Goal: Task Accomplishment & Management: Complete application form

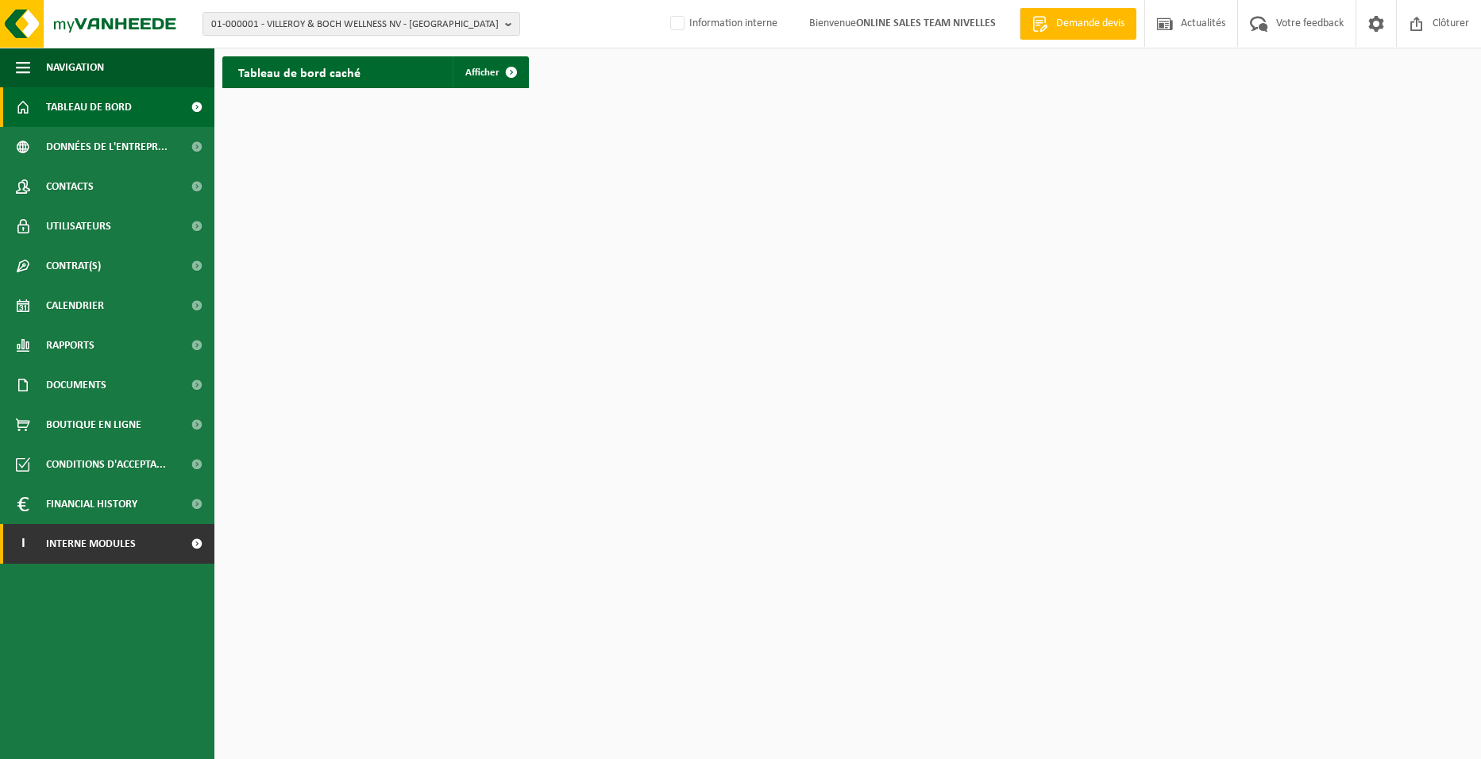
click at [42, 541] on link "I Interne modules" at bounding box center [107, 544] width 214 height 40
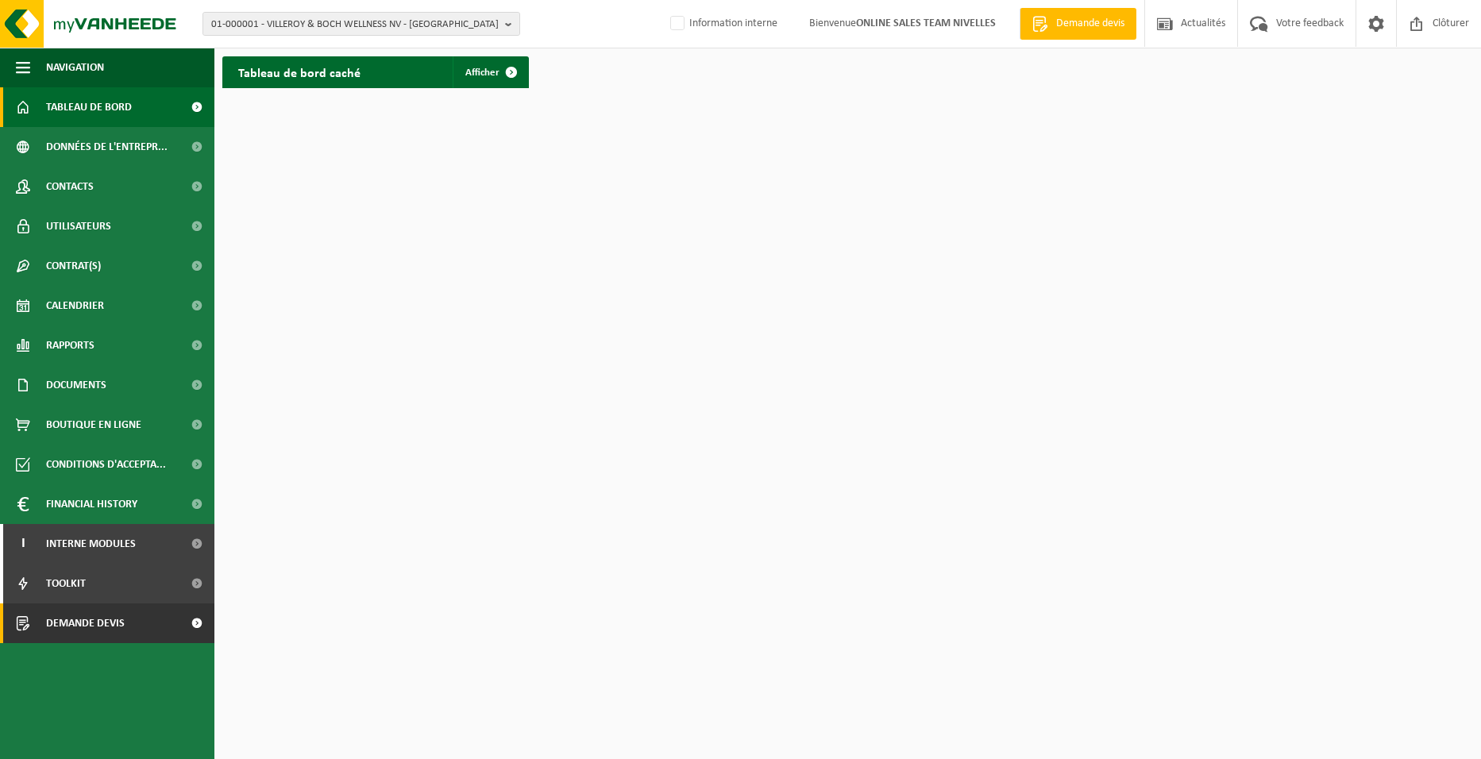
click at [60, 626] on span "Demande devis" at bounding box center [85, 623] width 79 height 40
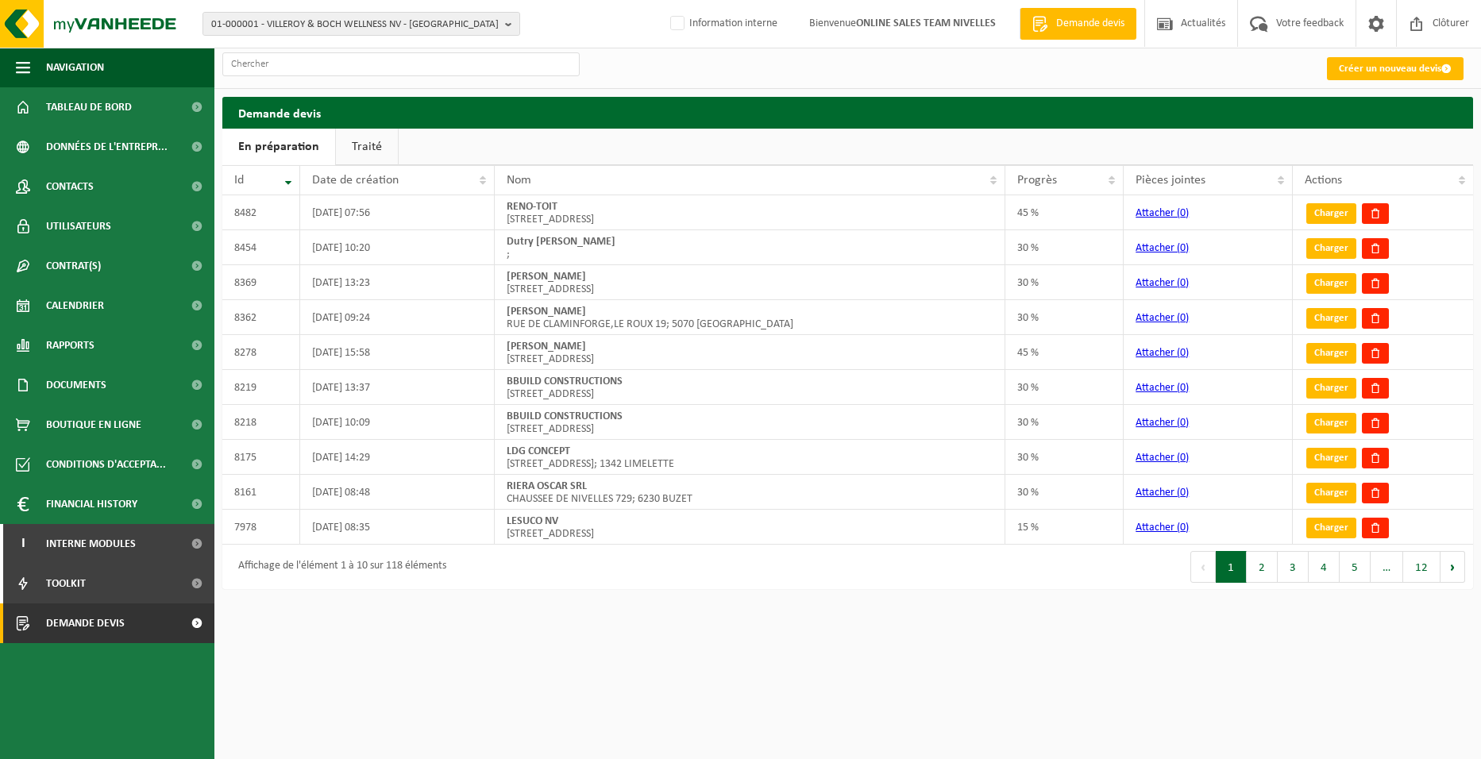
click at [1367, 68] on link "Créer un nouveau devis" at bounding box center [1395, 68] width 137 height 23
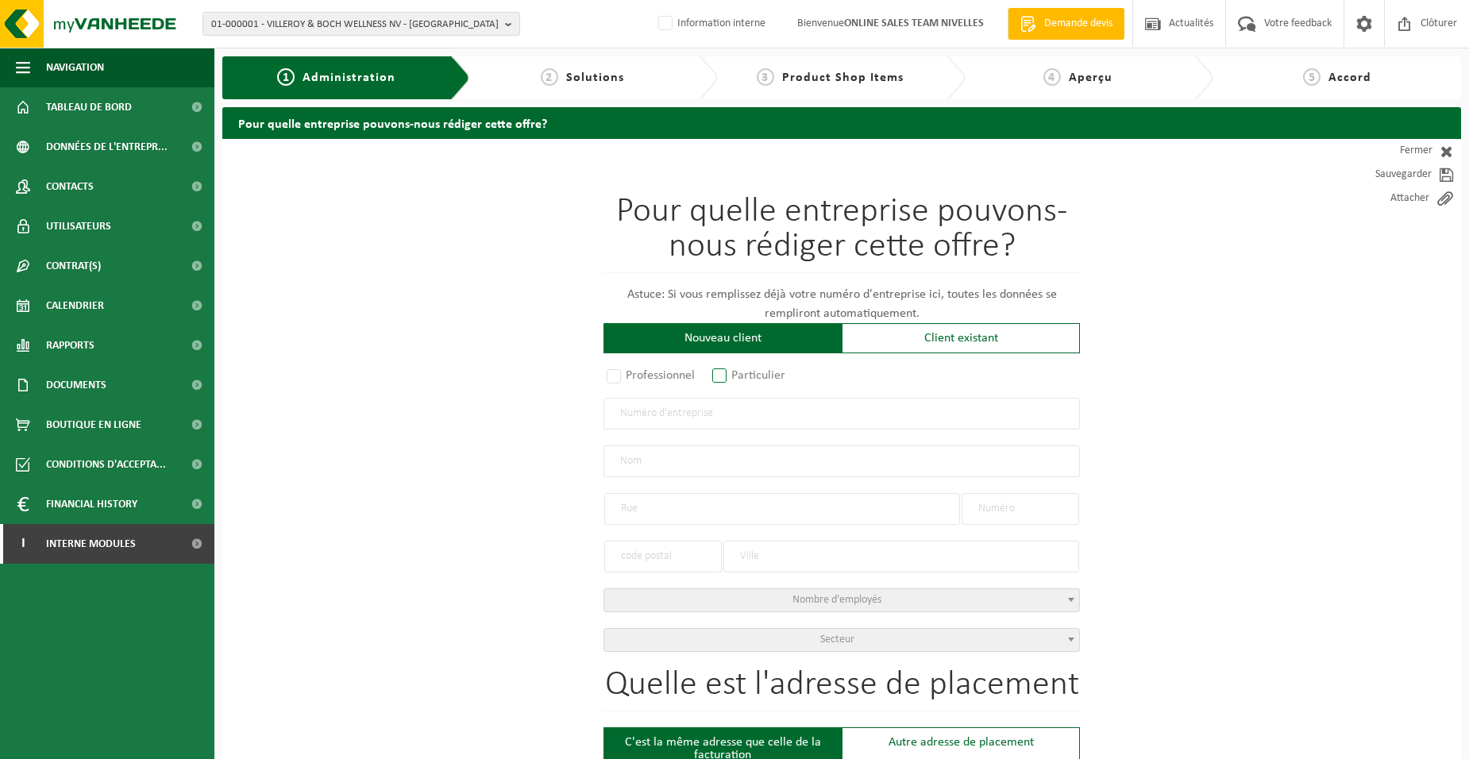
click at [778, 371] on label "Particulier" at bounding box center [749, 375] width 81 height 22
click at [746, 372] on input "Particulier" at bounding box center [740, 377] width 10 height 10
radio input "true"
select select "P"
select select "1707"
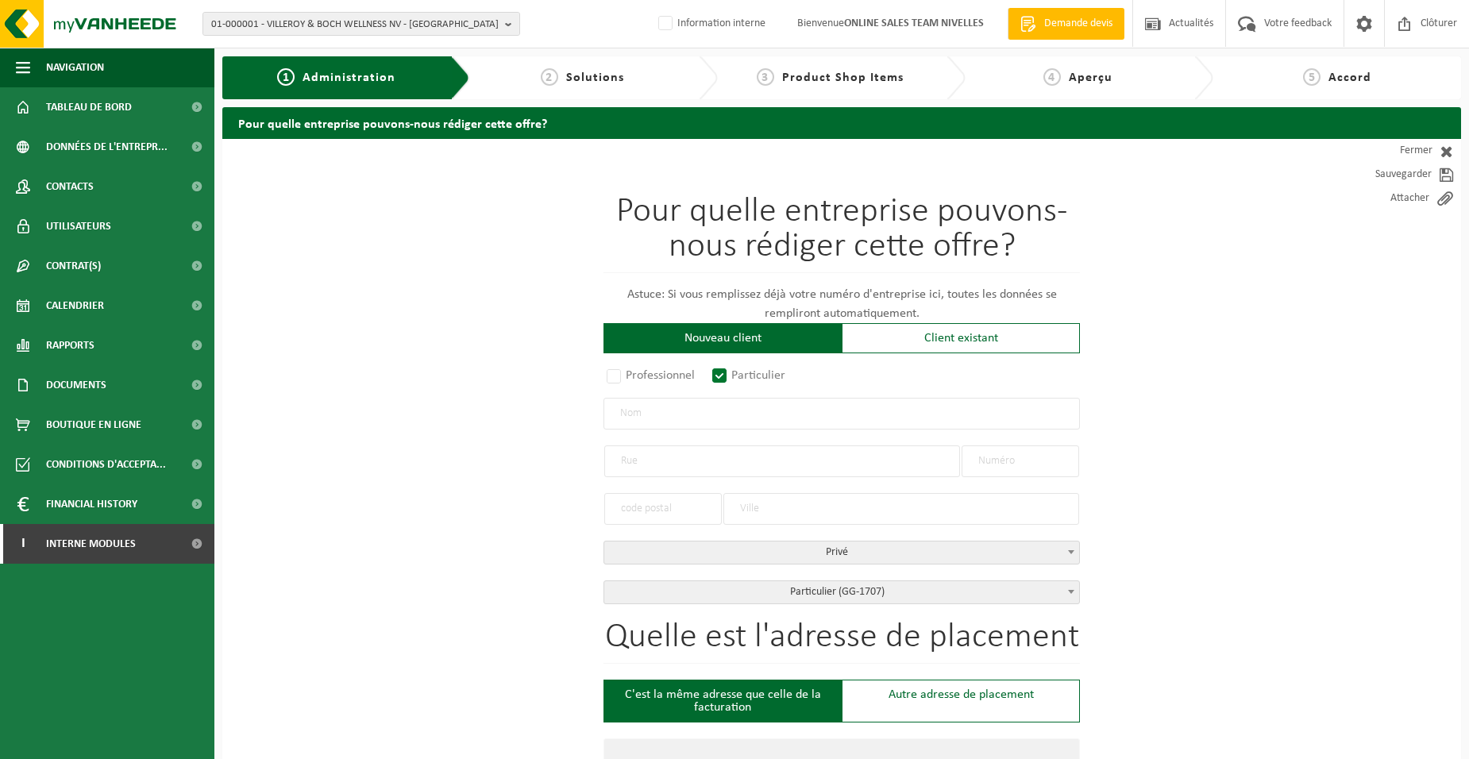
click at [788, 416] on input "text" at bounding box center [841, 414] width 476 height 32
type input "FASTENAEKELS CHRISTIAN"
click at [708, 465] on input "text" at bounding box center [782, 461] width 356 height 32
type input "RUE AUX RACINES"
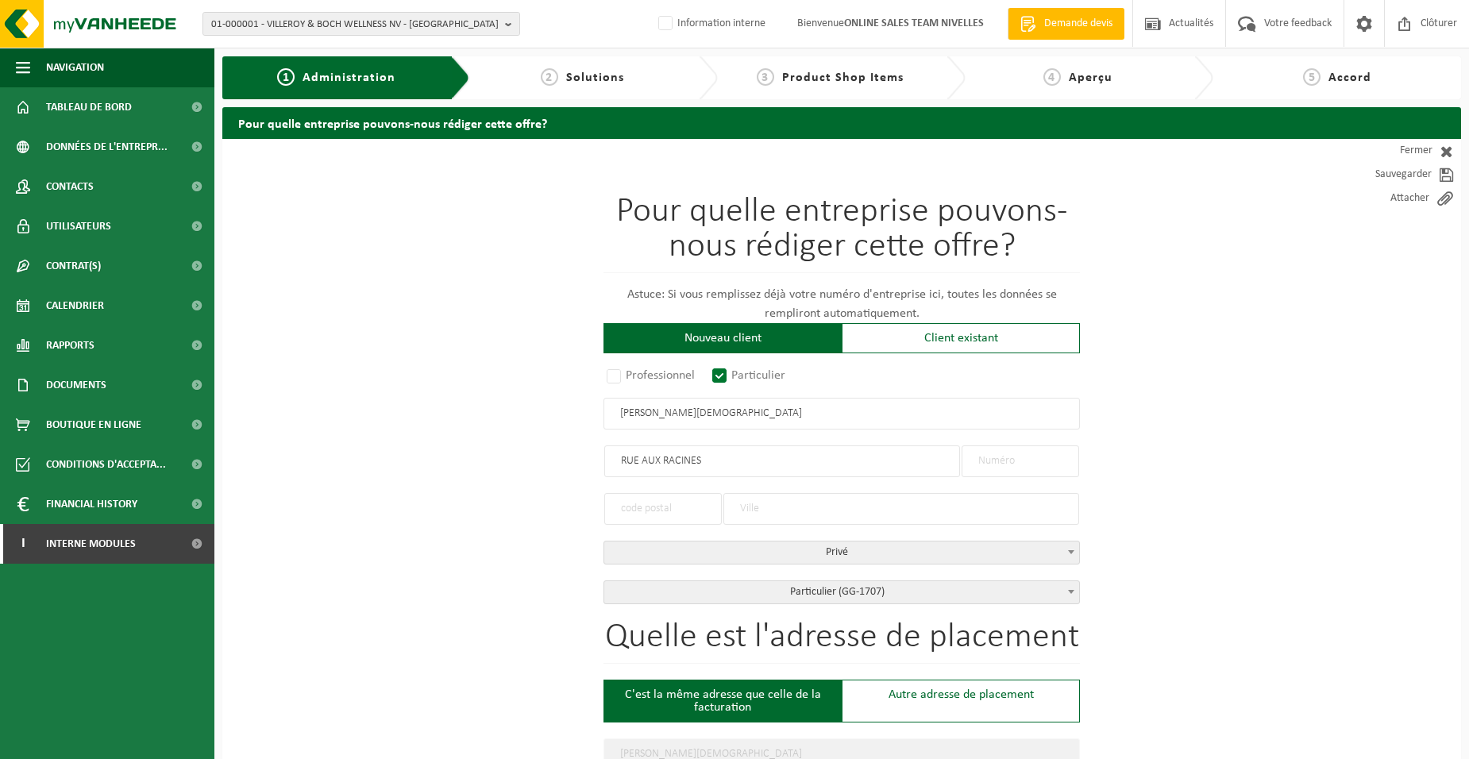
type input "RUE AUX RACINES"
click at [1014, 463] on input "text" at bounding box center [1021, 461] width 118 height 32
type input "30"
click at [651, 506] on input "text" at bounding box center [663, 509] width 118 height 32
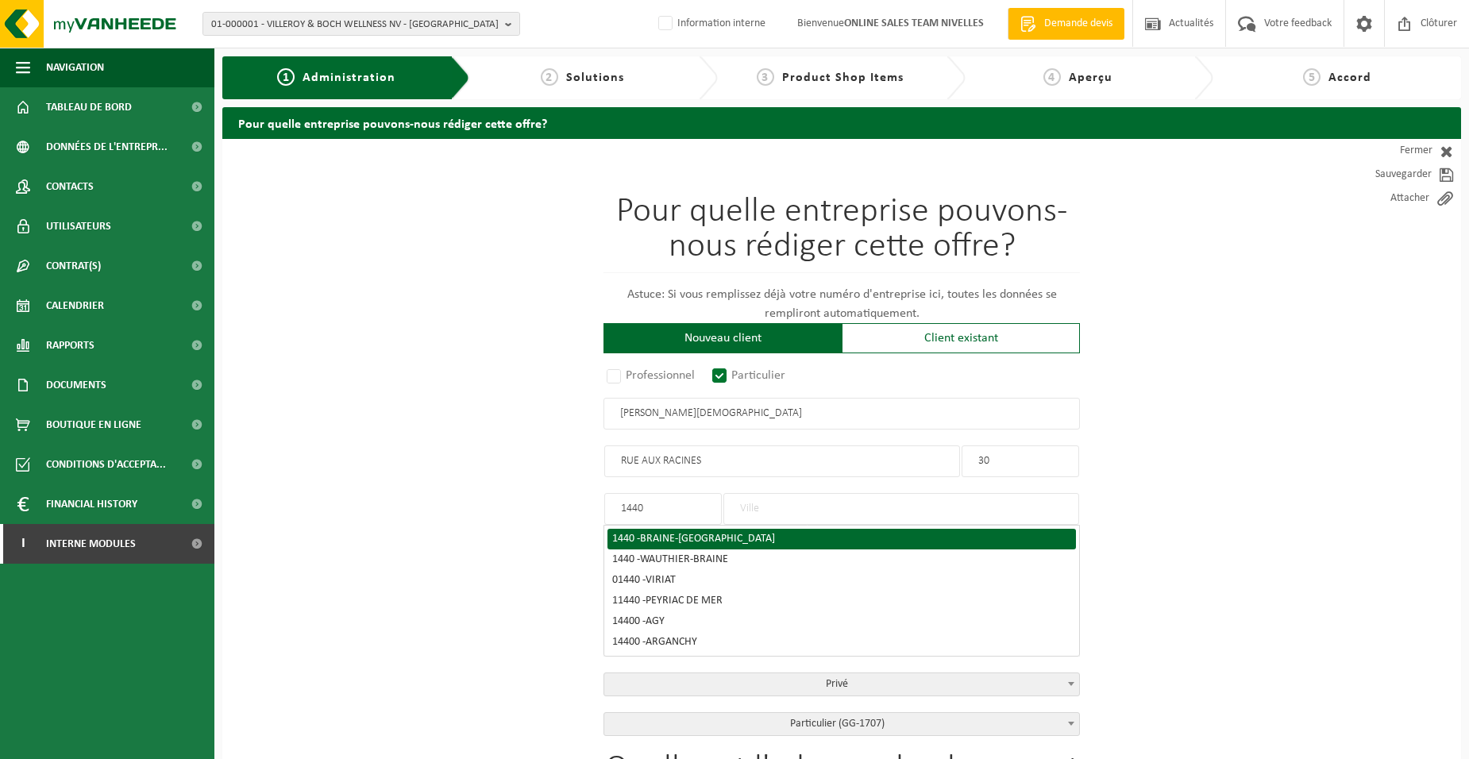
type input "1440"
click at [774, 534] on div "1440 - BRAINE-LE-CHÂTEAU" at bounding box center [841, 539] width 459 height 11
type input "BRAINE-LE-CHÂTEAU"
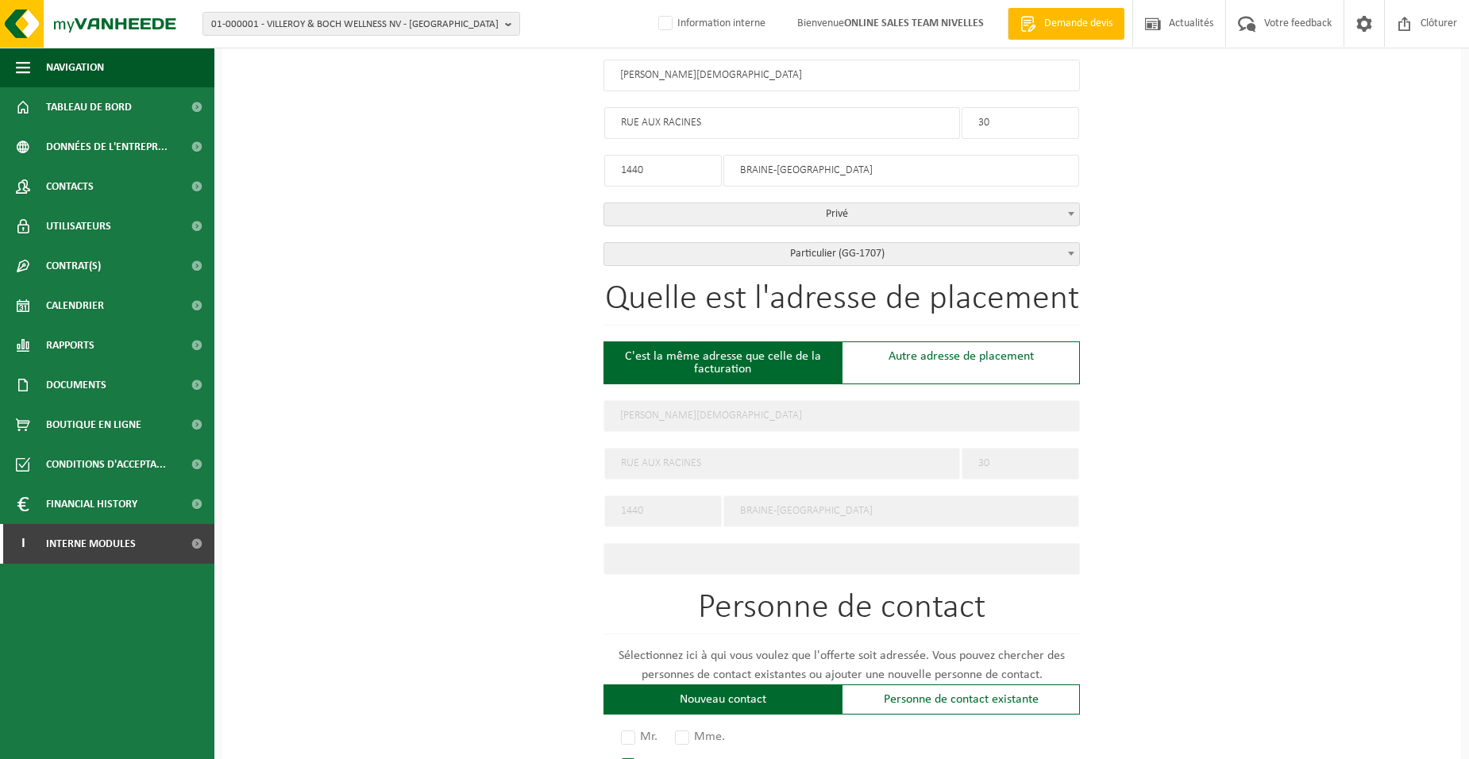
scroll to position [556, 0]
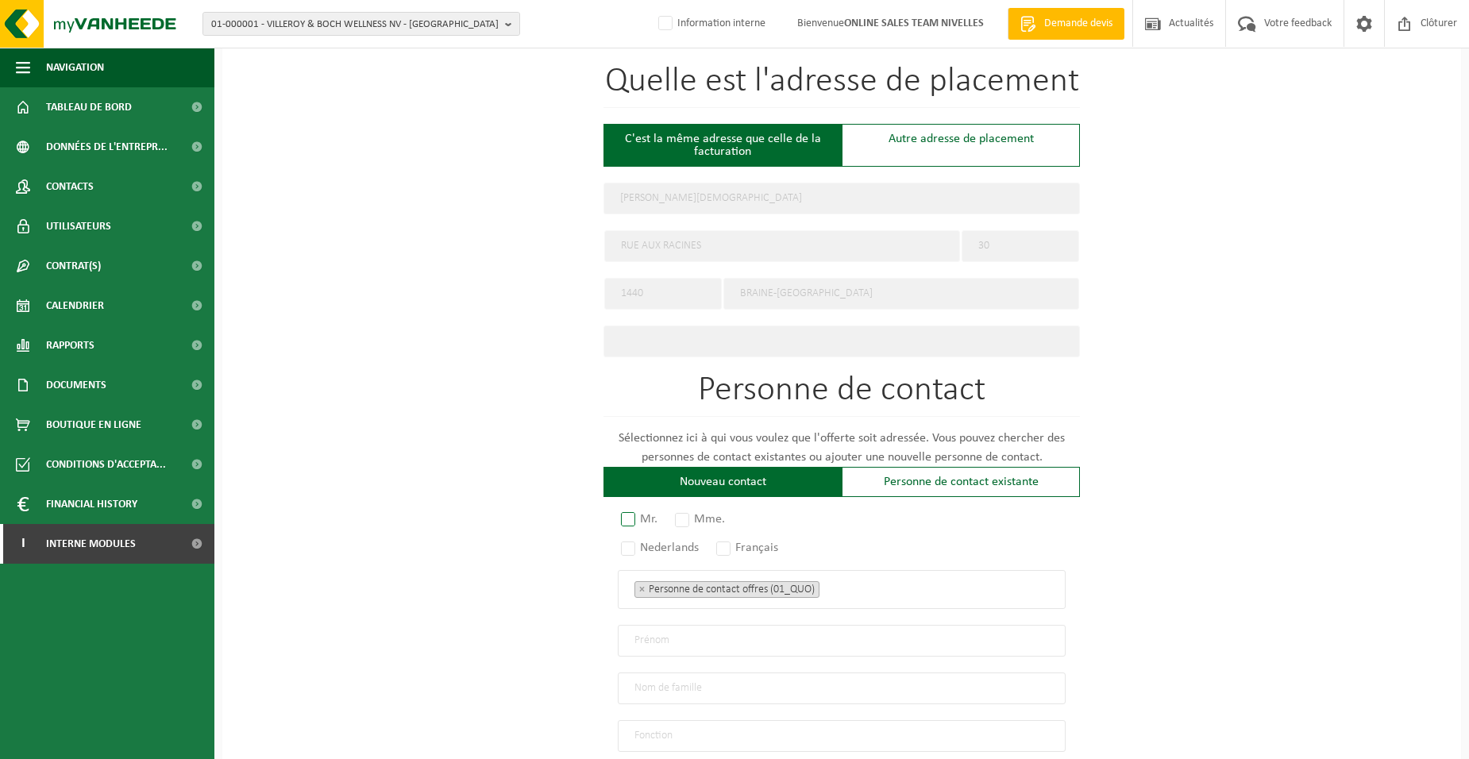
click at [633, 515] on label "Mr." at bounding box center [640, 519] width 44 height 22
radio input "true"
click at [747, 550] on div "Mr. Mme. Nederlands Français Personne de contact offres (01_QUO) Responsable ge…" at bounding box center [841, 680] width 476 height 334
click at [726, 544] on label "Français" at bounding box center [748, 548] width 70 height 22
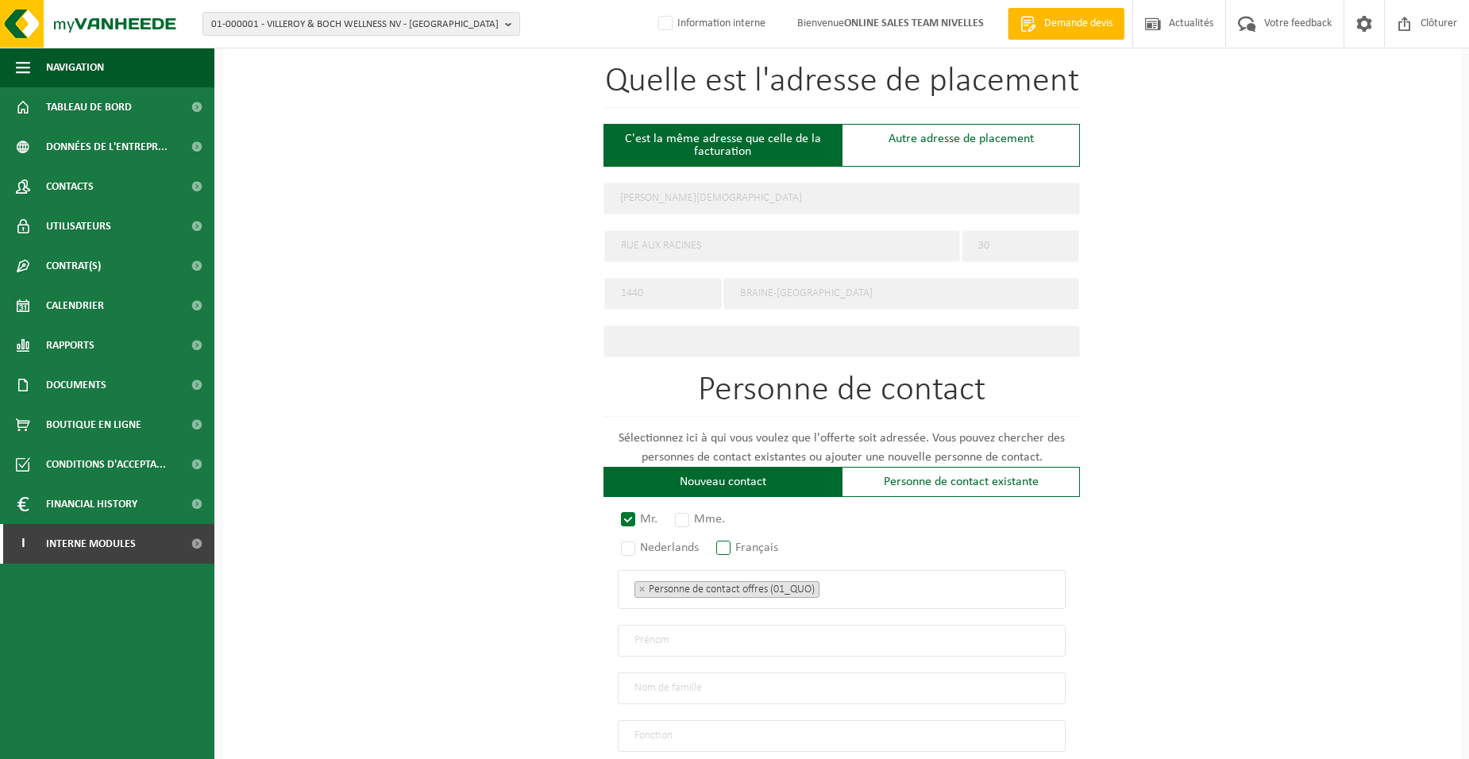
radio input "true"
click at [862, 585] on ul "× Personne de contact offres (01_QUO)" at bounding box center [841, 589] width 415 height 21
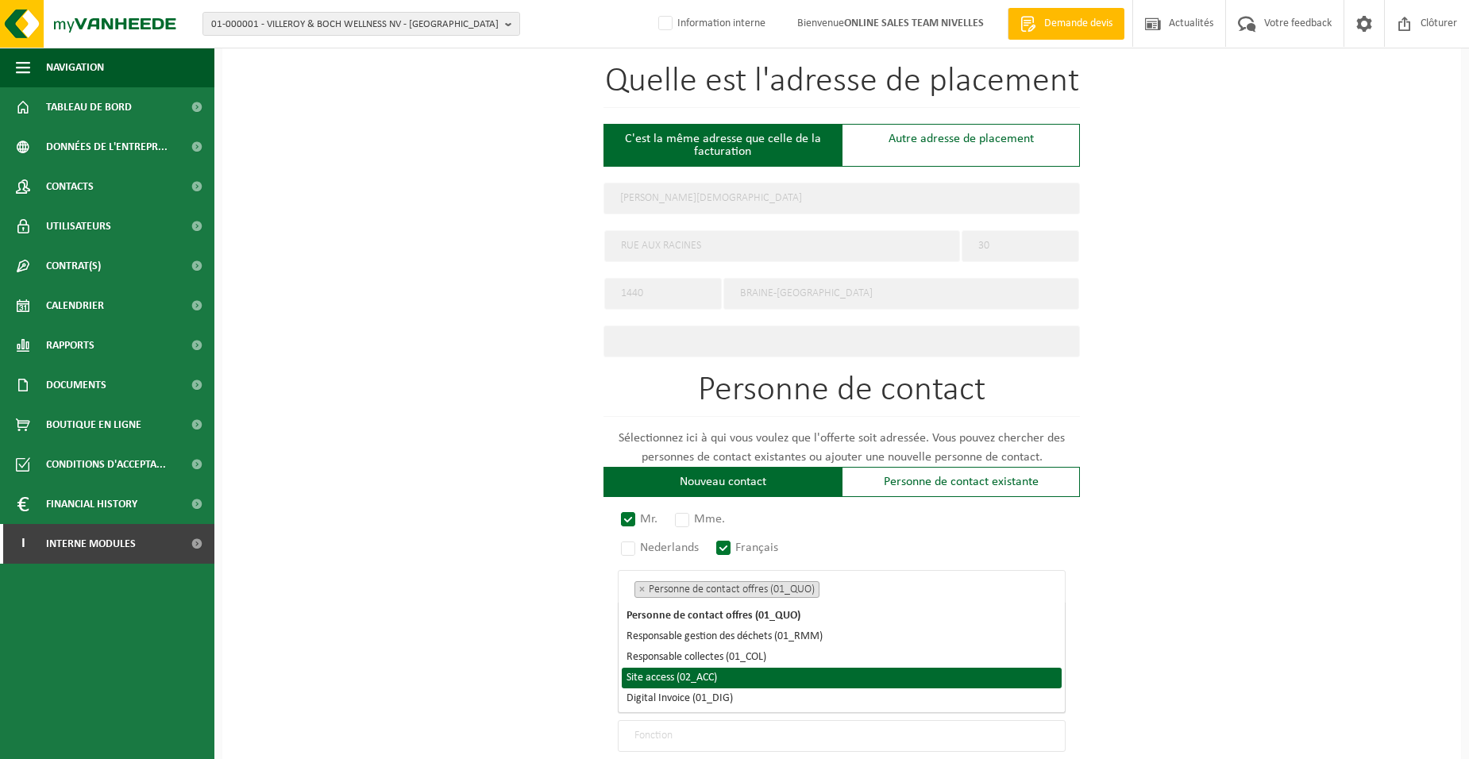
click at [650, 673] on li "Site access (02_ACC)" at bounding box center [842, 678] width 440 height 21
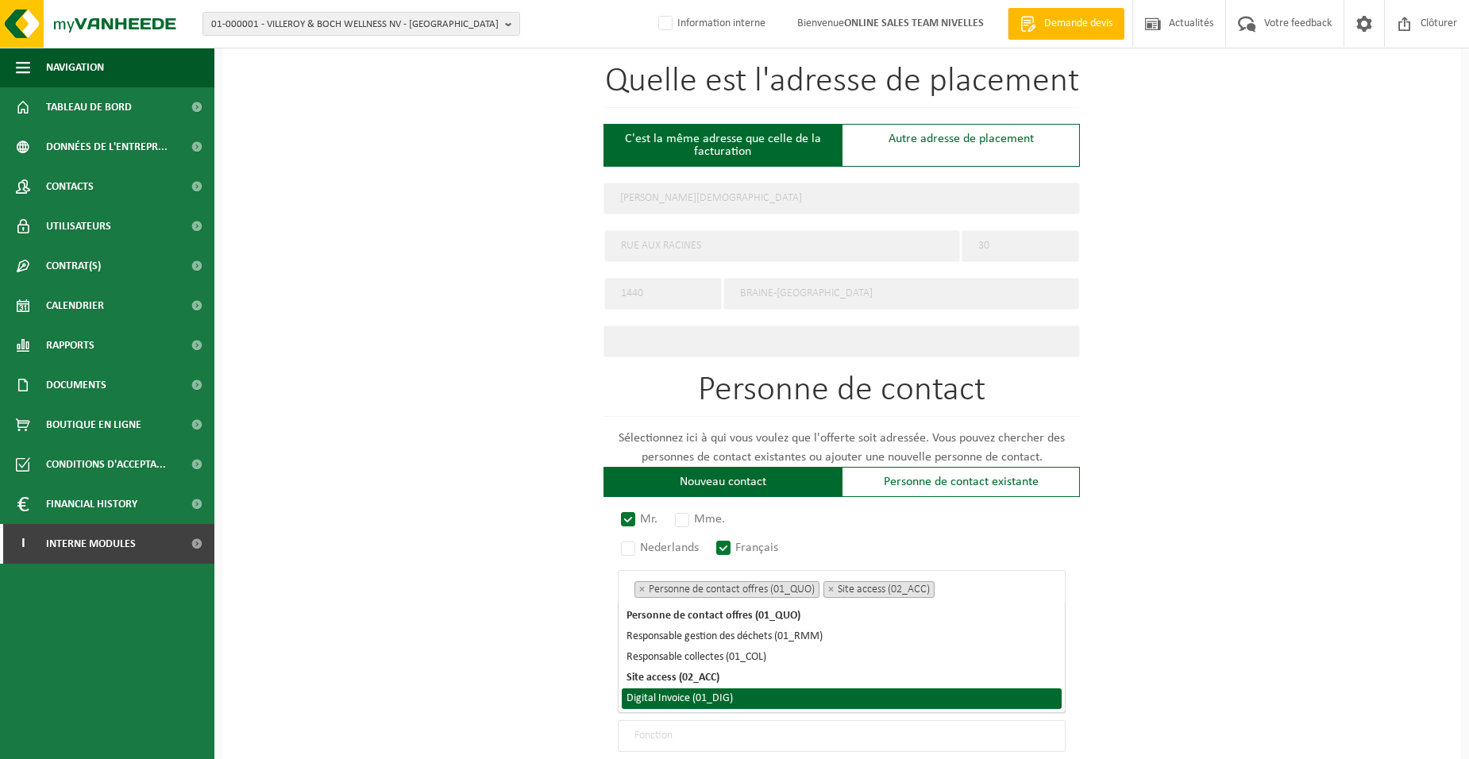
click at [650, 700] on li "Digital Invoice (01_DIG)" at bounding box center [842, 698] width 440 height 21
click at [564, 675] on div "Pour quelle entreprise pouvons-nous rédiger cette offre? Astuce: Si vous rempli…" at bounding box center [841, 295] width 1239 height 1424
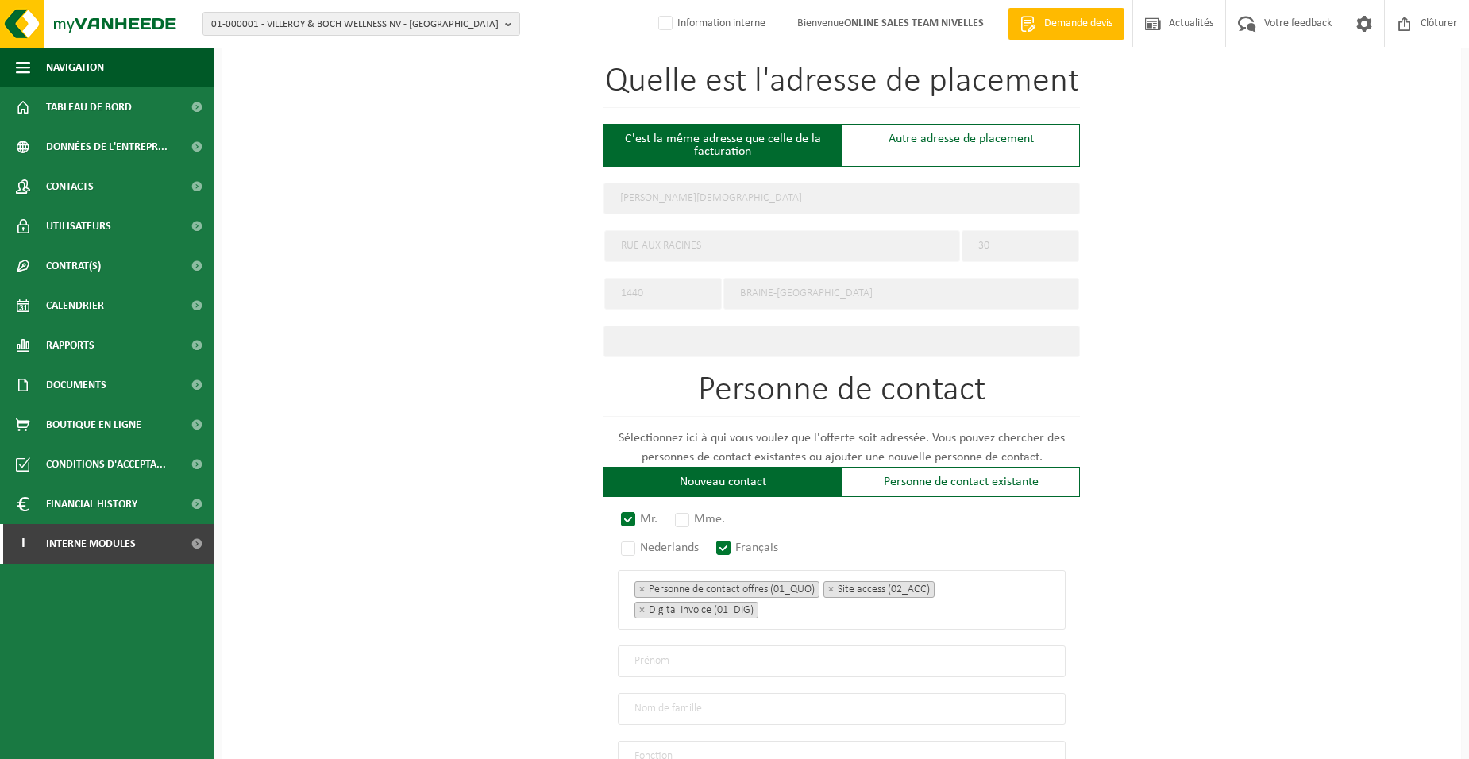
click at [668, 659] on input "text" at bounding box center [842, 662] width 448 height 32
type input "CHRISTIAN"
click at [702, 701] on input "text" at bounding box center [842, 709] width 448 height 32
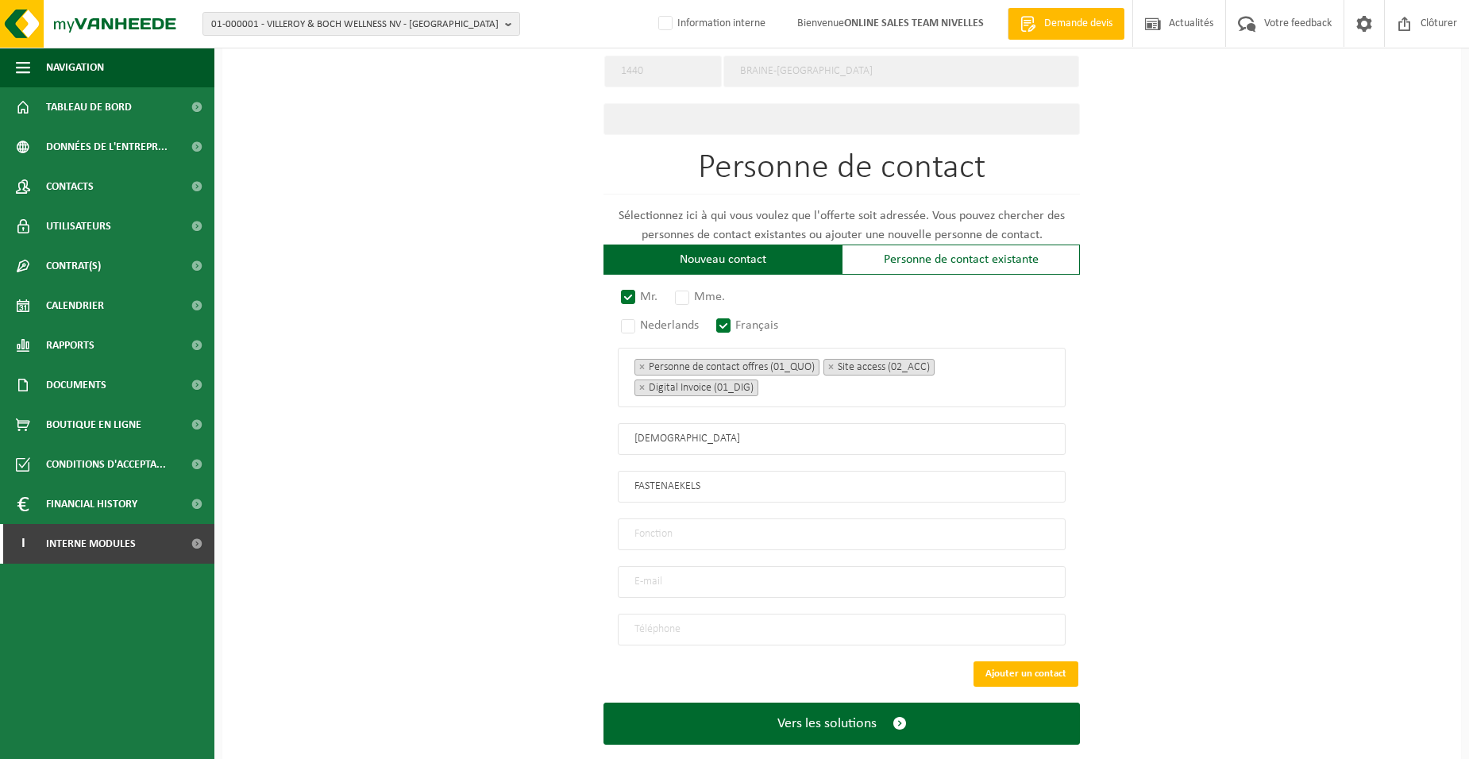
scroll to position [794, 0]
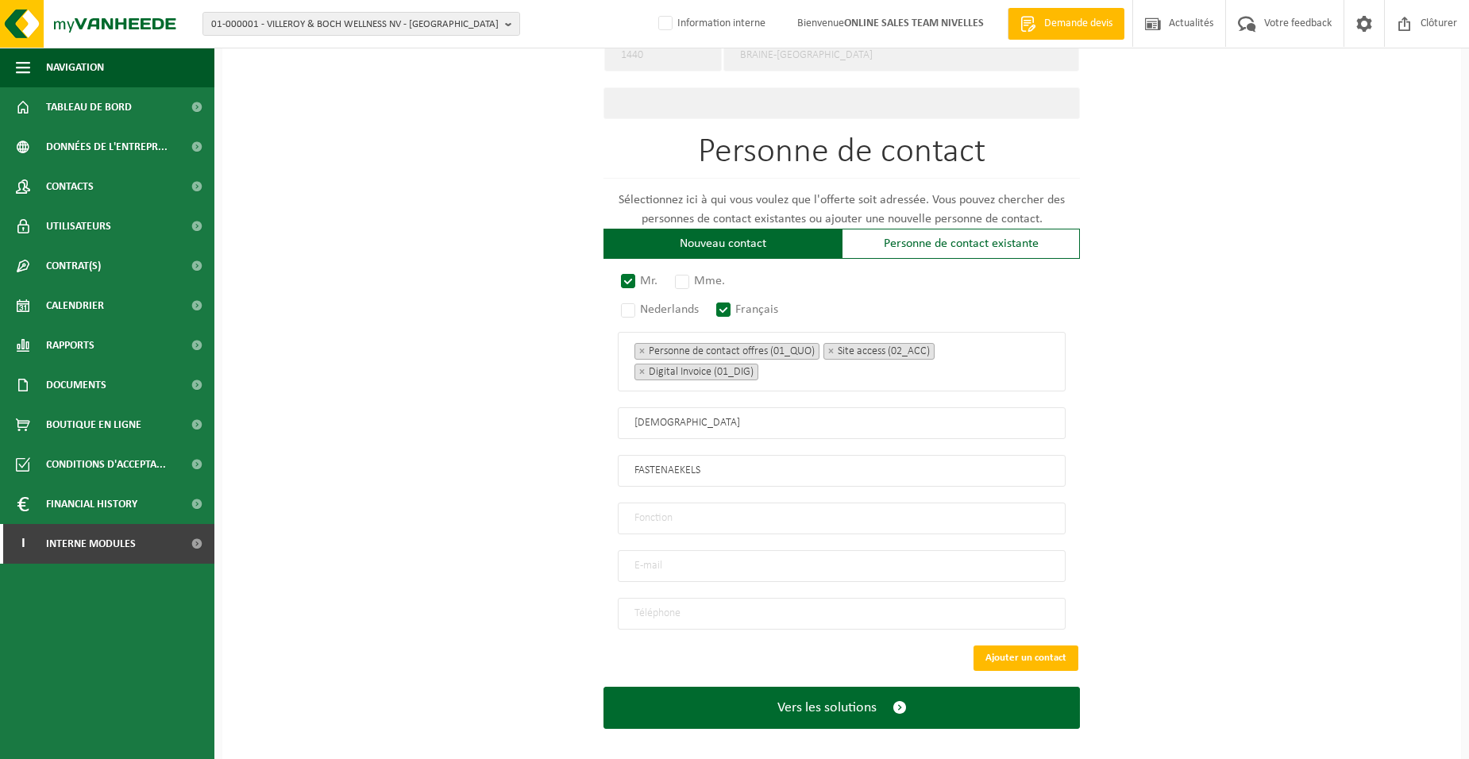
type input "FASTENAEKELS"
click at [657, 504] on input "text" at bounding box center [842, 519] width 448 height 32
type input "Directeur"
click at [662, 565] on input "email" at bounding box center [842, 566] width 448 height 32
type input "02CHRISTIAN.FASTENAEKELS@GMAIL.COM"
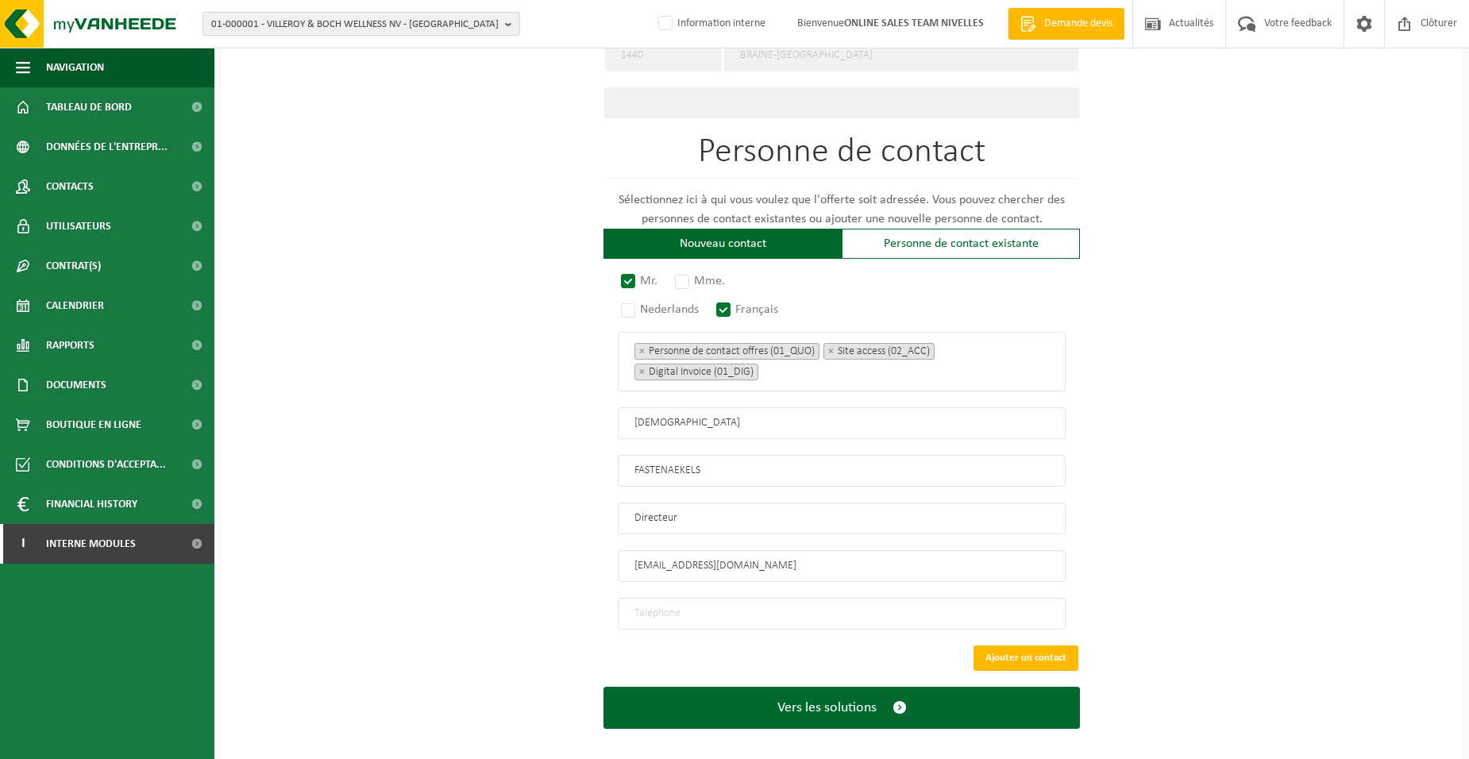
click at [692, 599] on input "tel" at bounding box center [842, 614] width 448 height 32
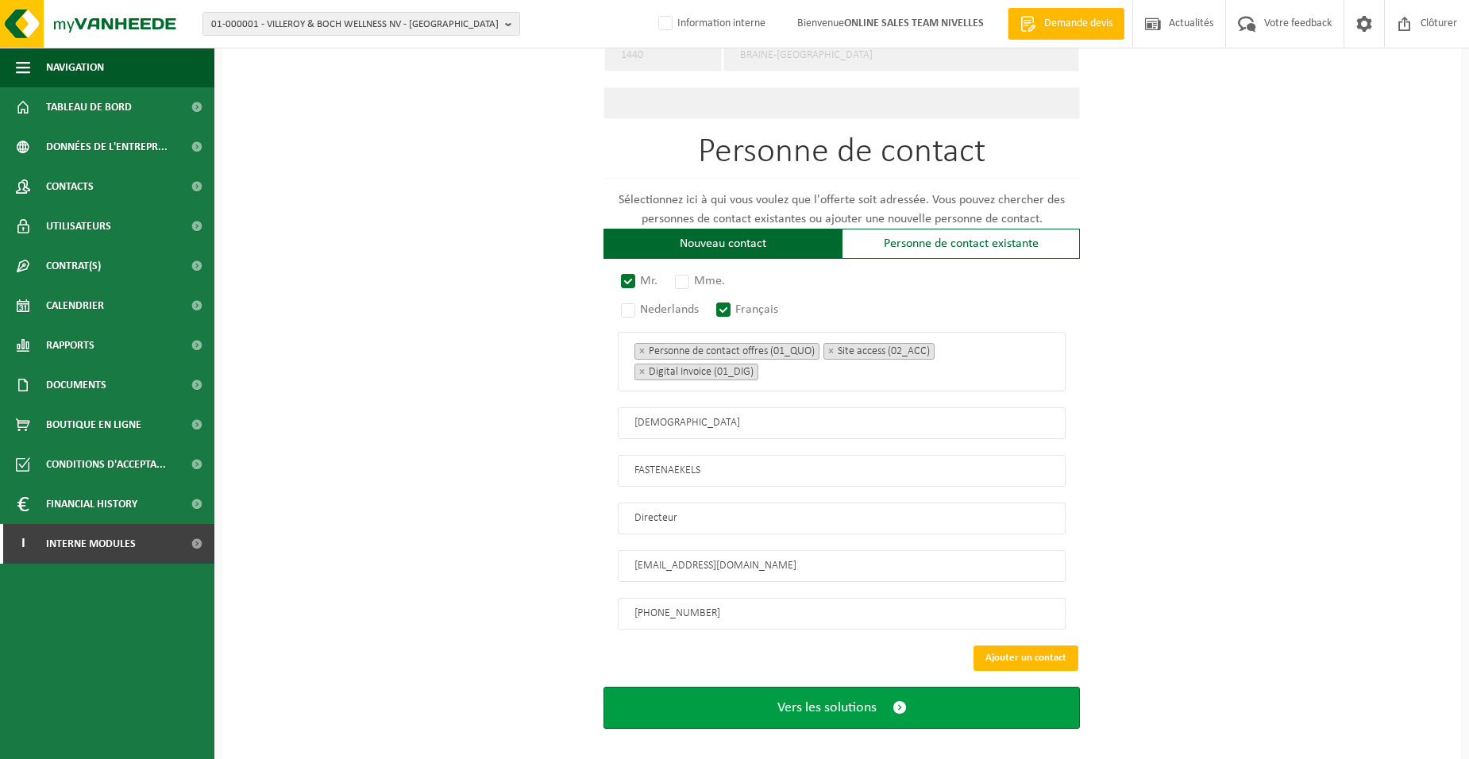
type input "+32 472 87 51 94"
click at [826, 711] on button "Vers les solutions" at bounding box center [841, 708] width 476 height 42
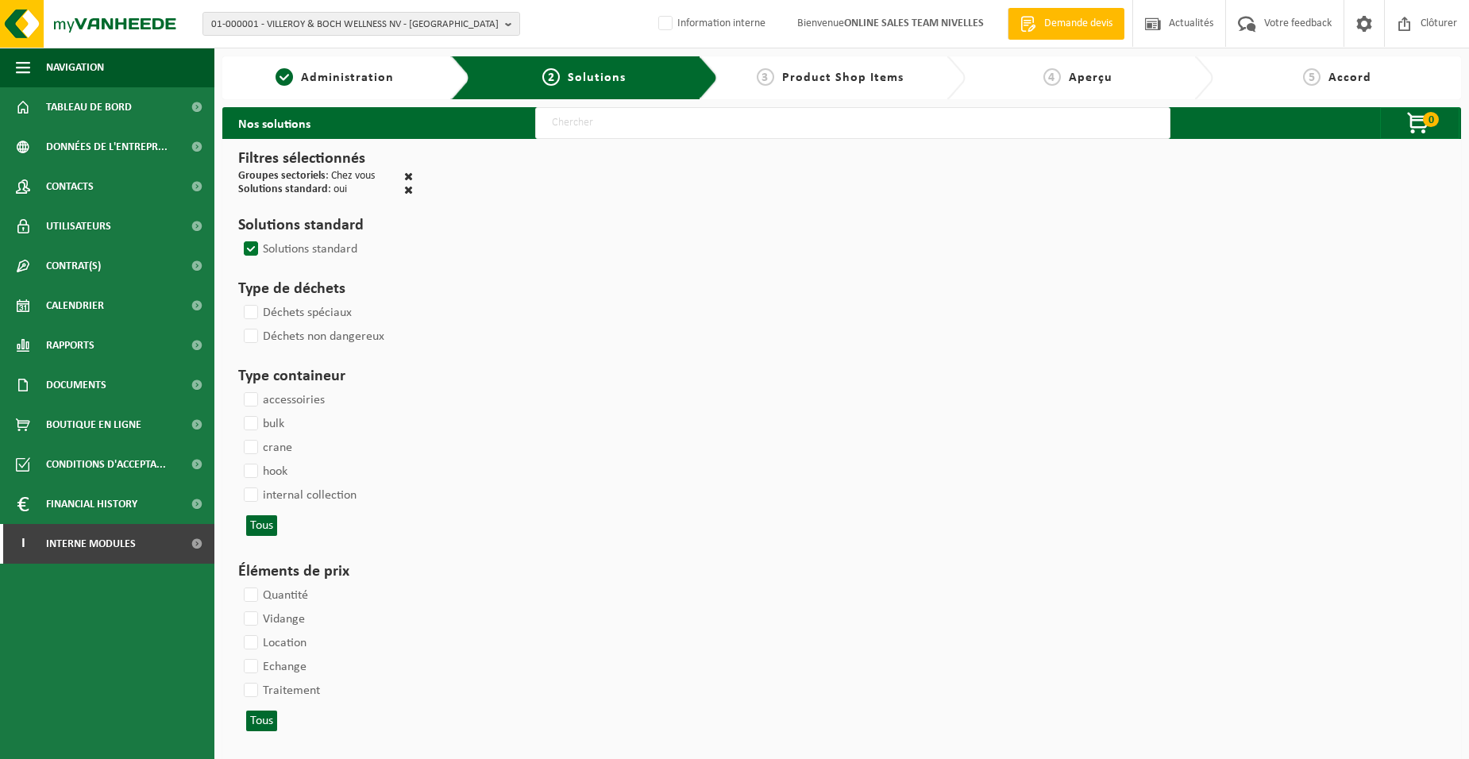
click at [561, 120] on input "text" at bounding box center [852, 123] width 635 height 32
type input "000052"
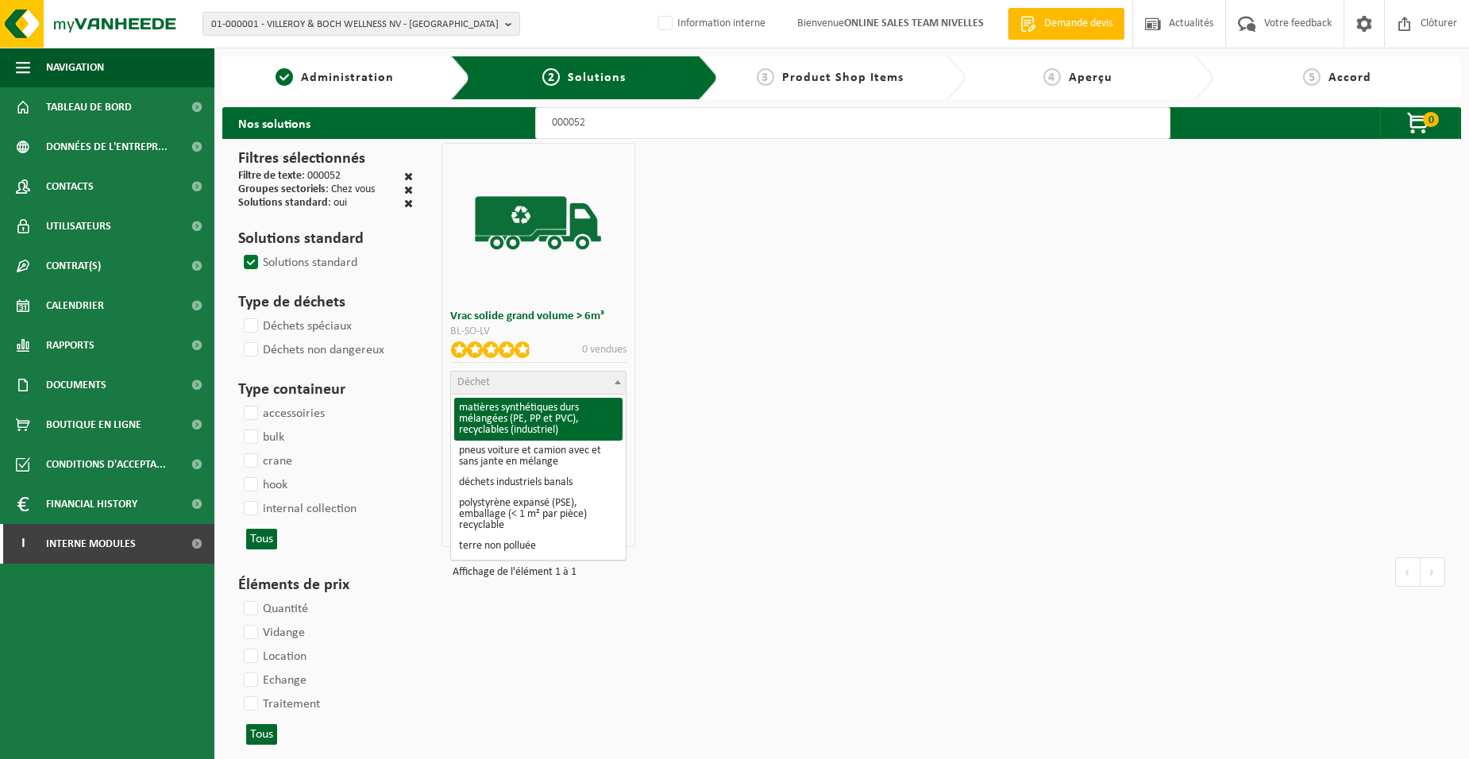
click at [460, 378] on span "Déchet" at bounding box center [473, 382] width 33 height 12
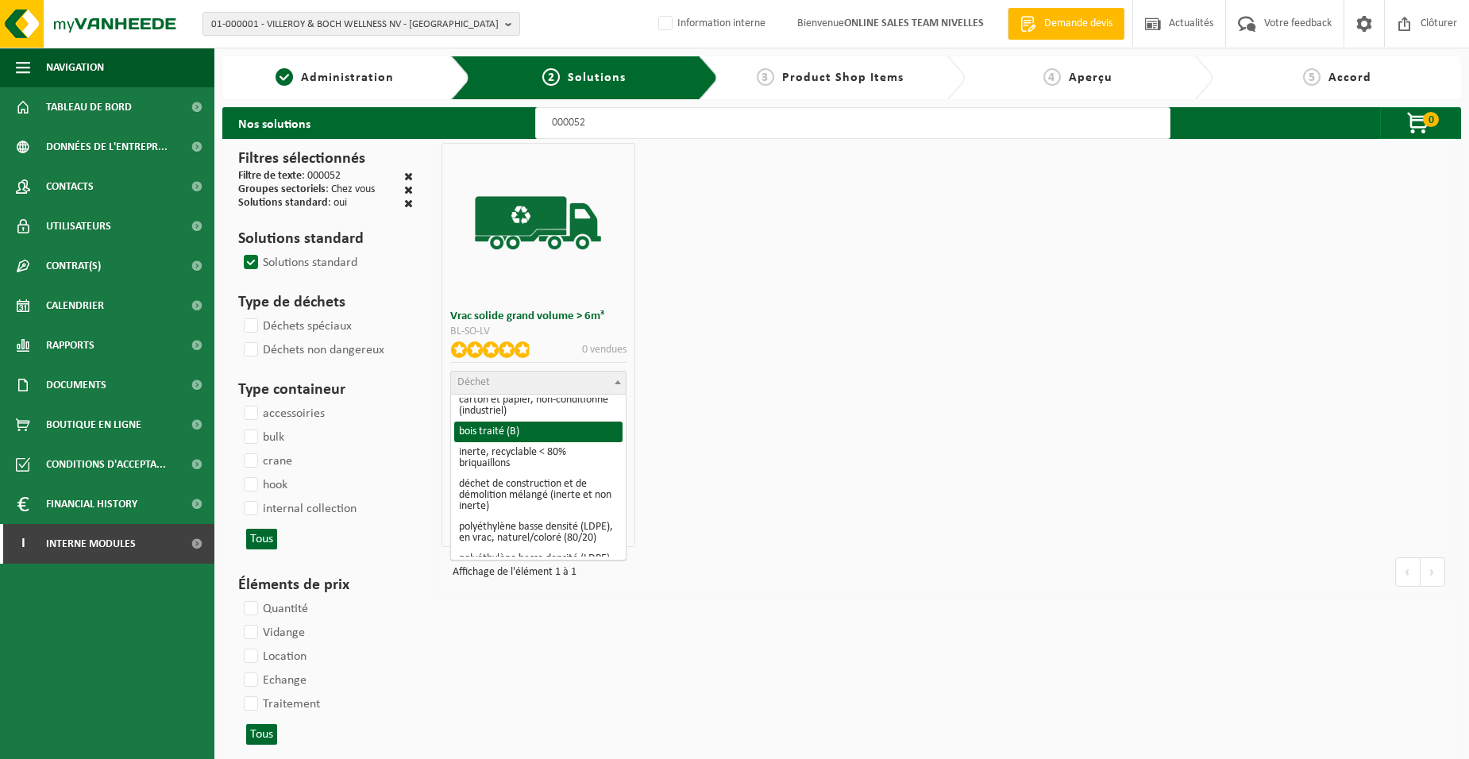
scroll to position [238, 0]
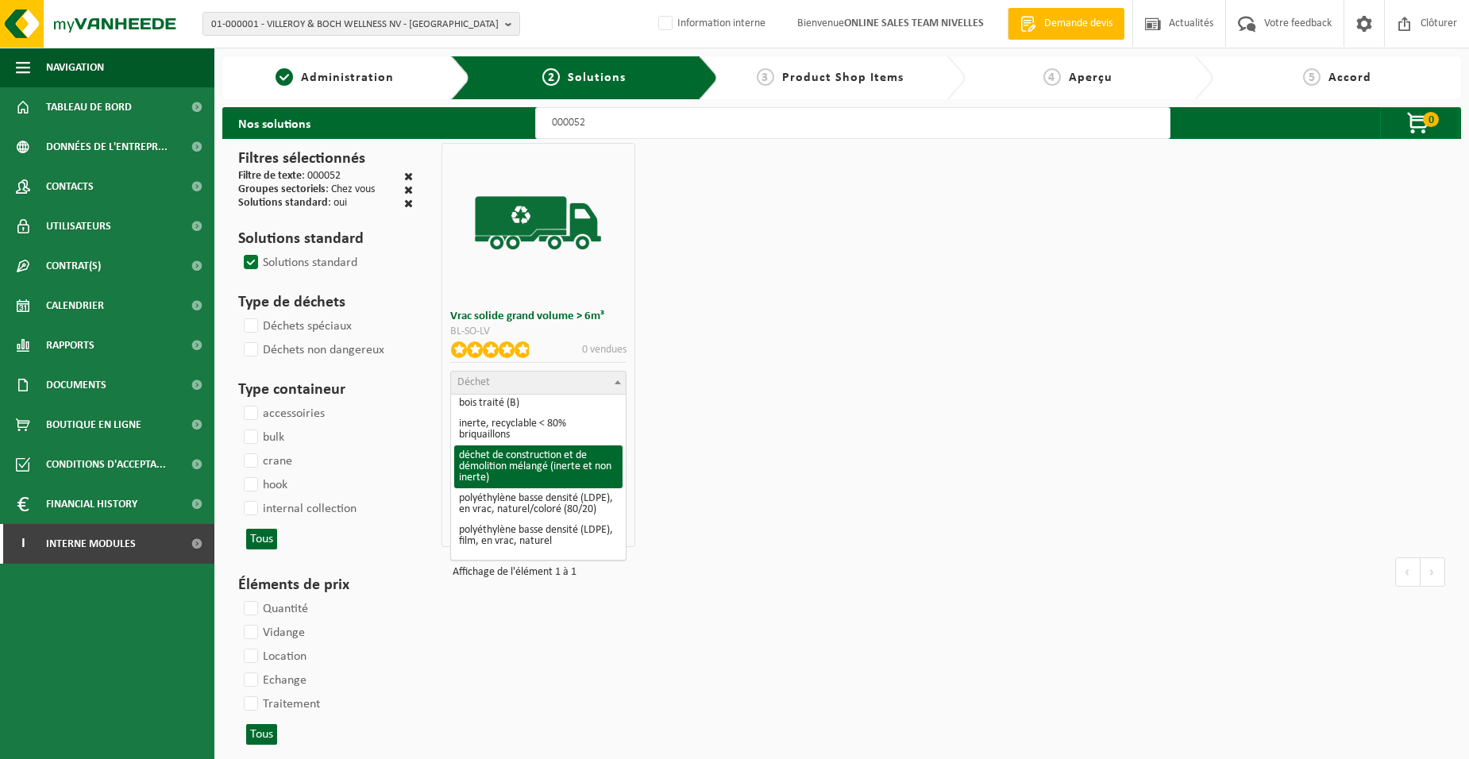
select select "31"
select select
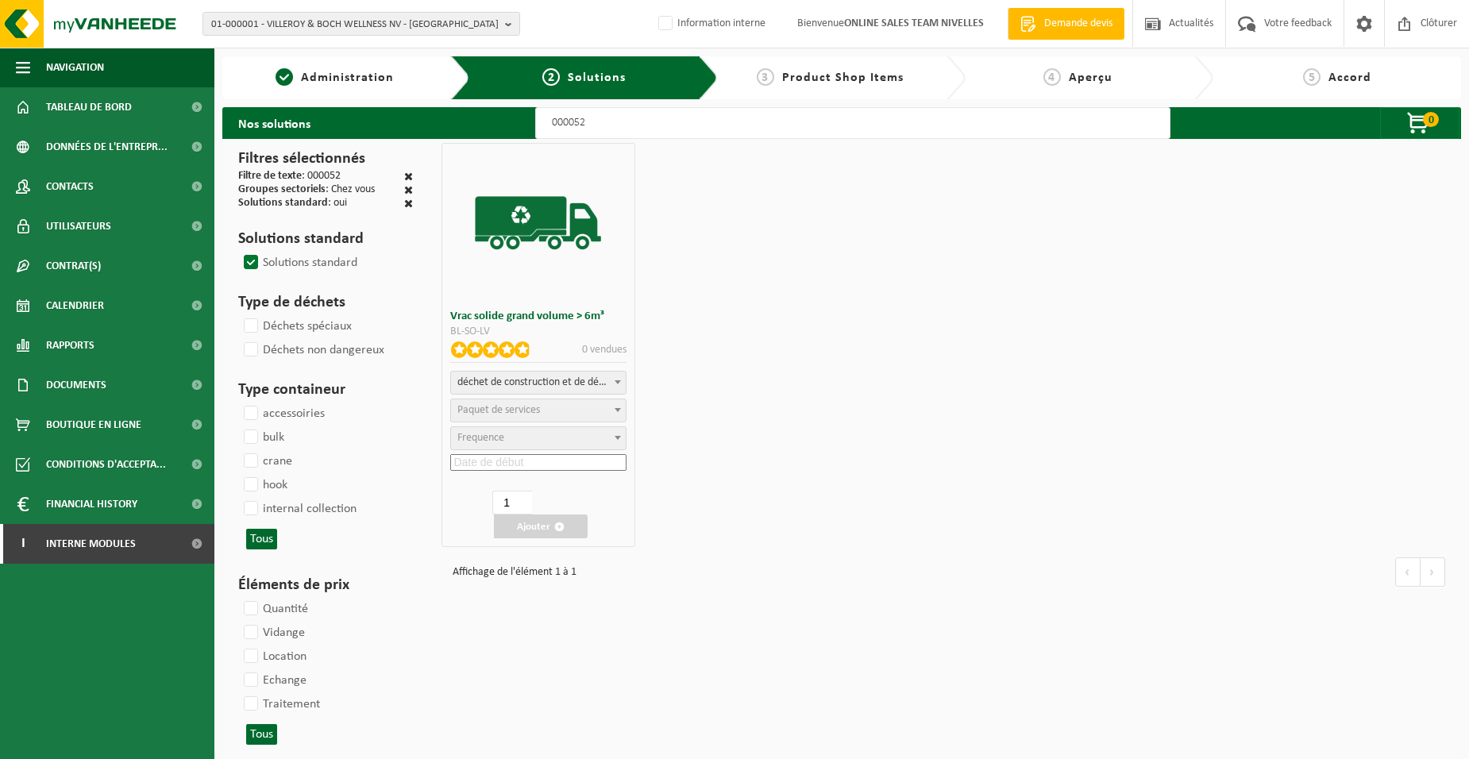
select select
select select "47"
select select "25"
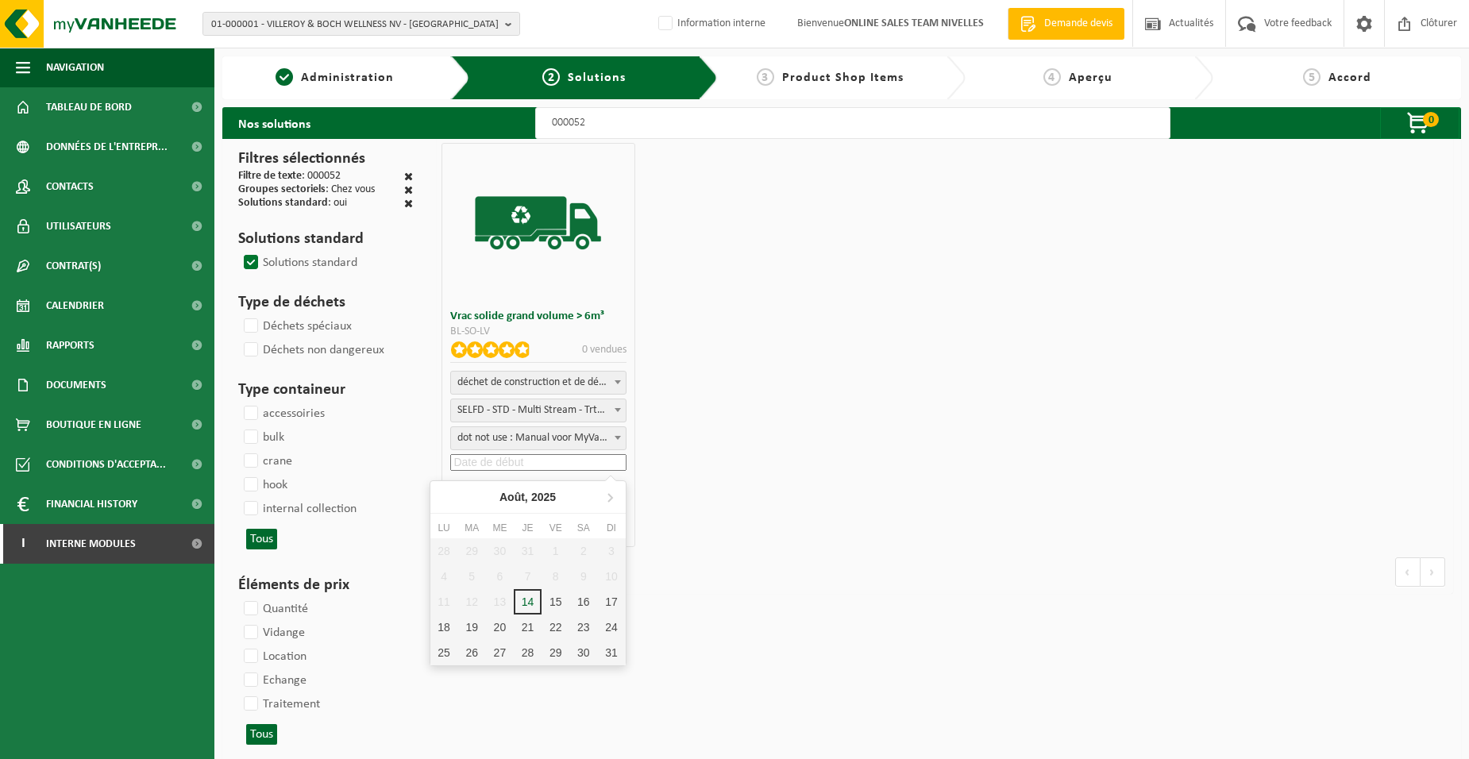
click at [501, 461] on input at bounding box center [537, 462] width 175 height 17
click at [560, 597] on div "15" at bounding box center [556, 601] width 28 height 25
type input "2025-08-15"
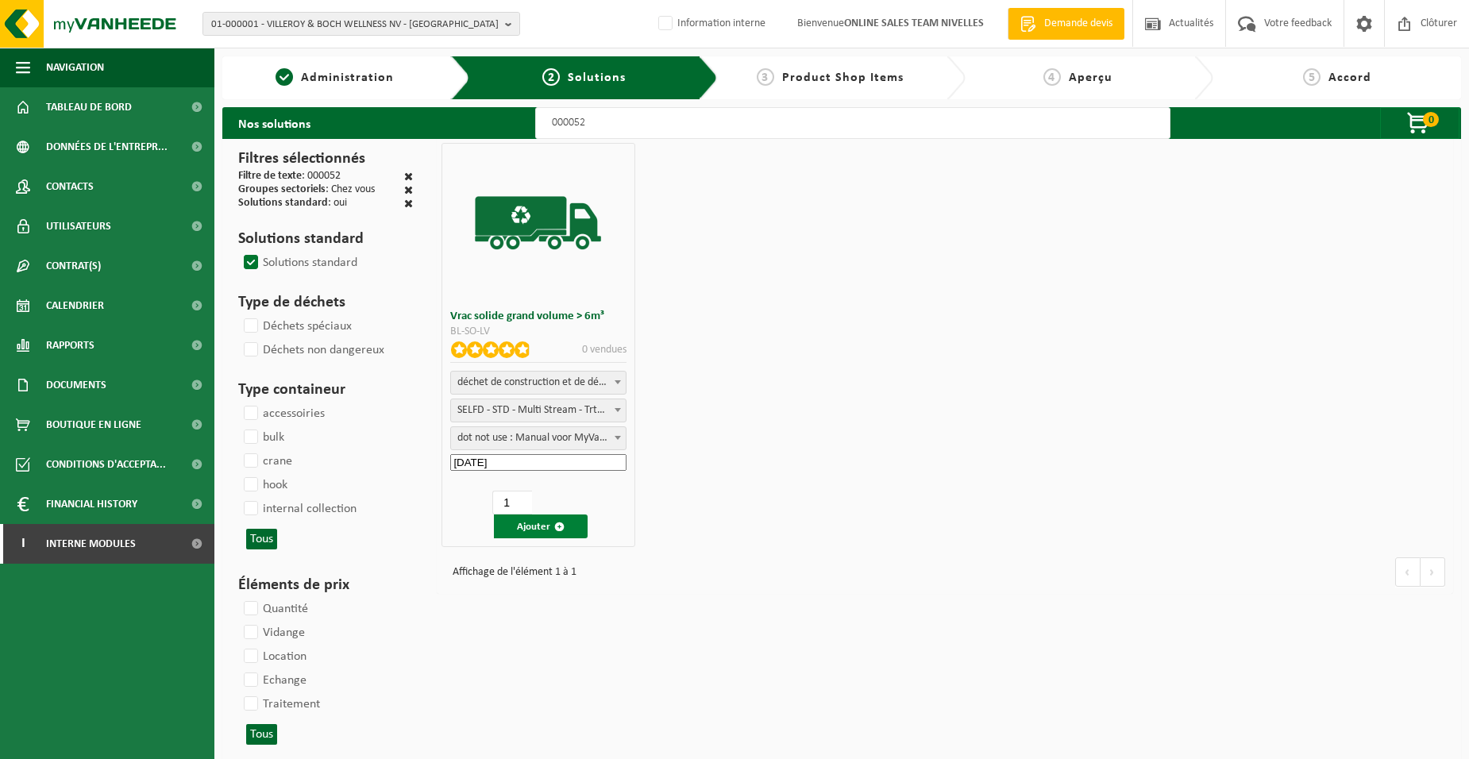
click at [535, 530] on button "Ajouter" at bounding box center [541, 527] width 94 height 24
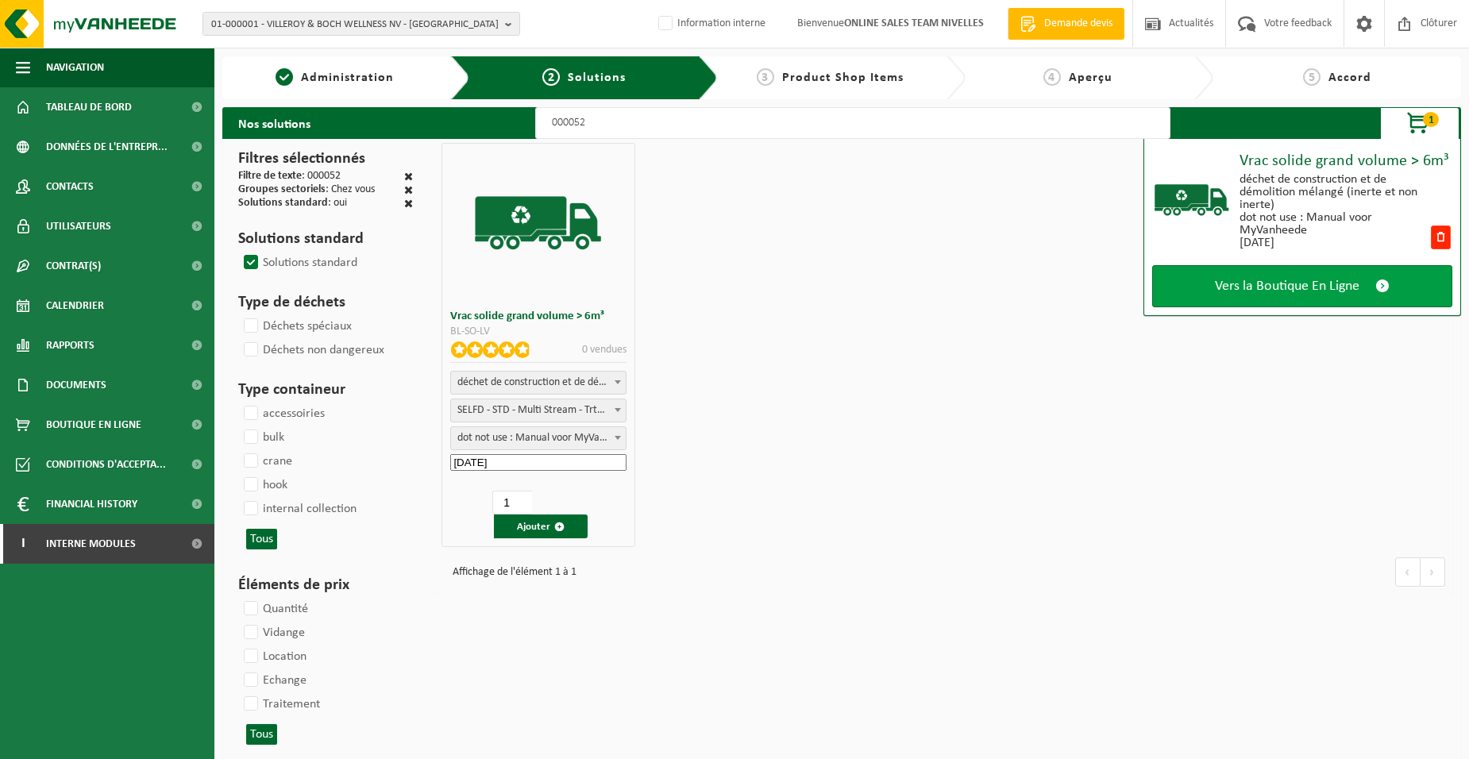
click at [1222, 296] on link "Vers la Boutique En Ligne" at bounding box center [1302, 286] width 300 height 42
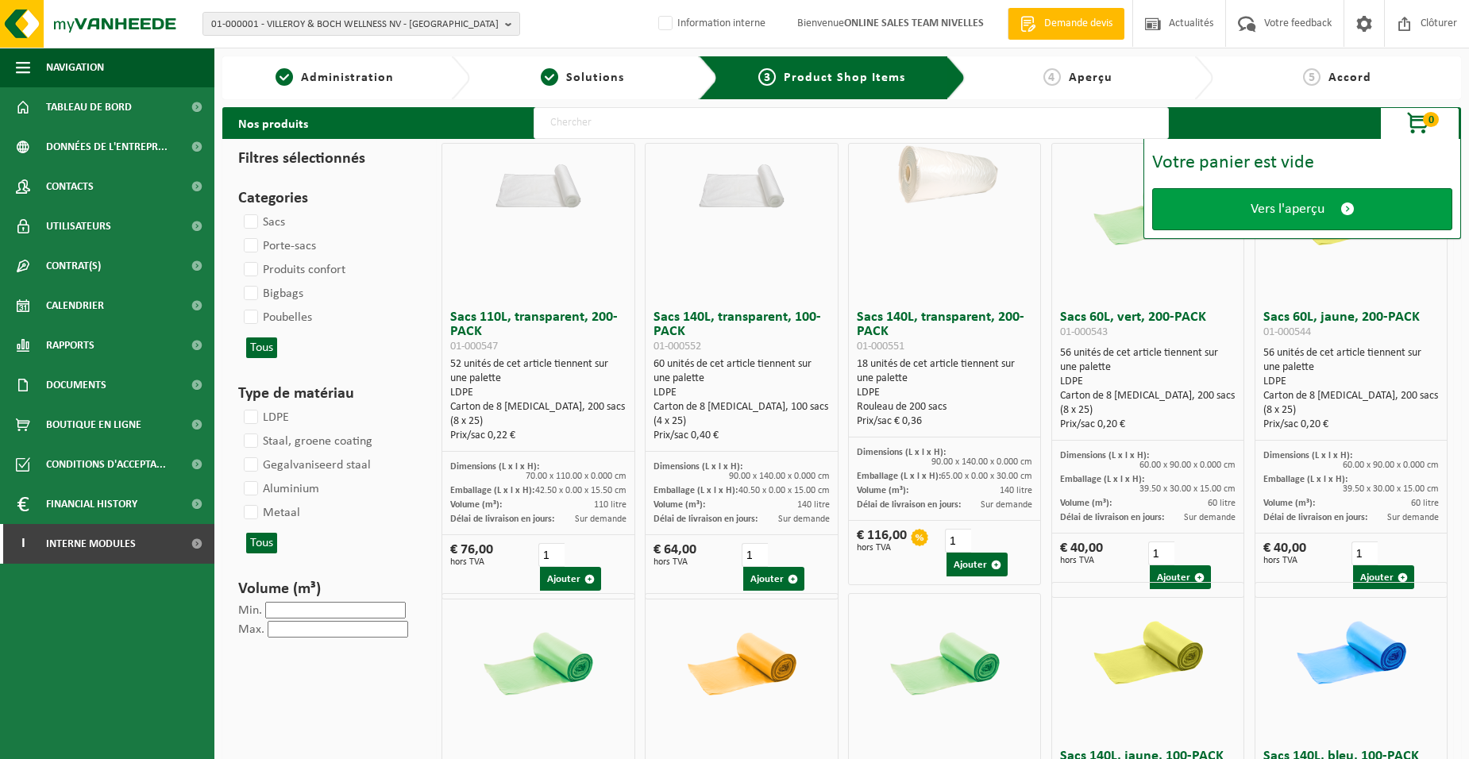
click at [1205, 199] on link "Vers l'aperçu" at bounding box center [1302, 209] width 300 height 42
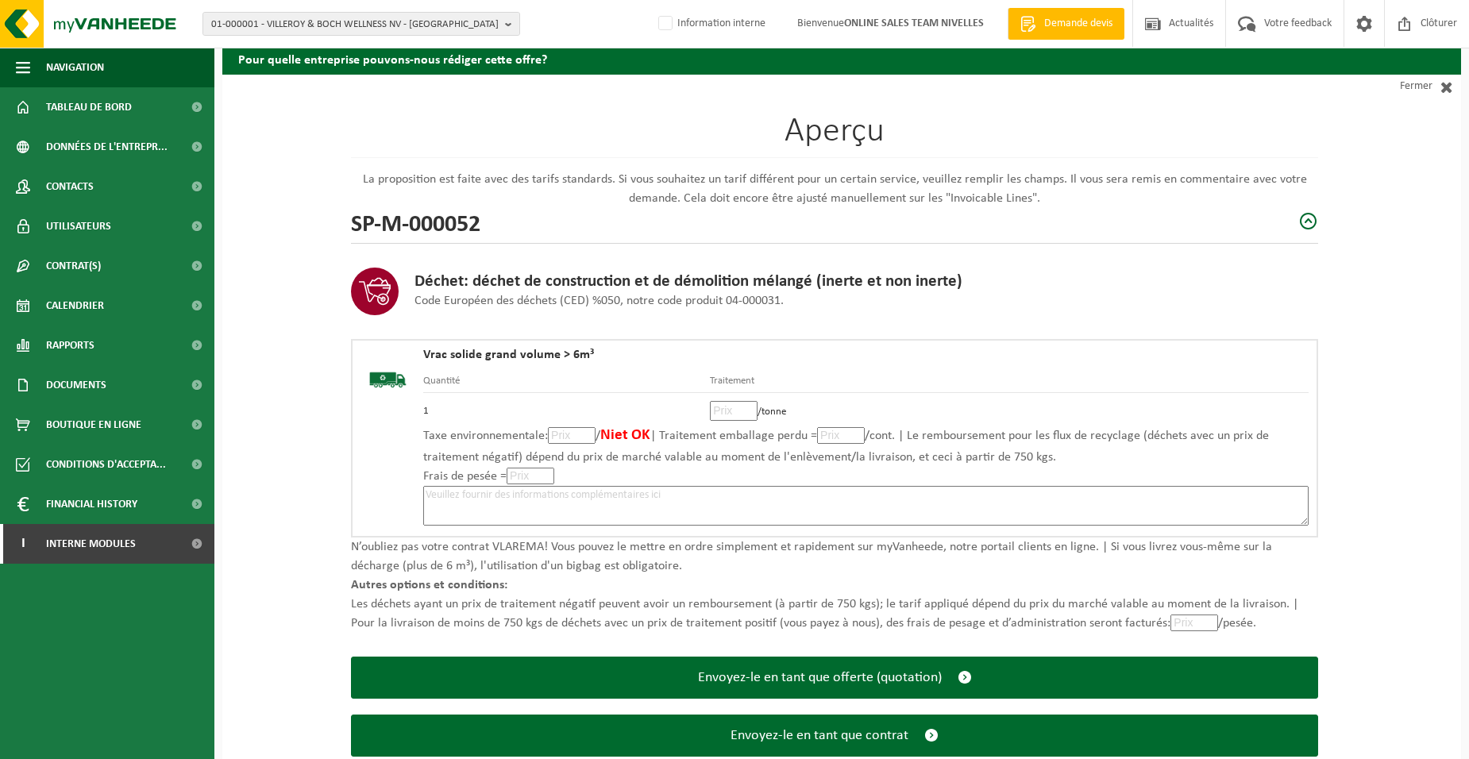
scroll to position [109, 0]
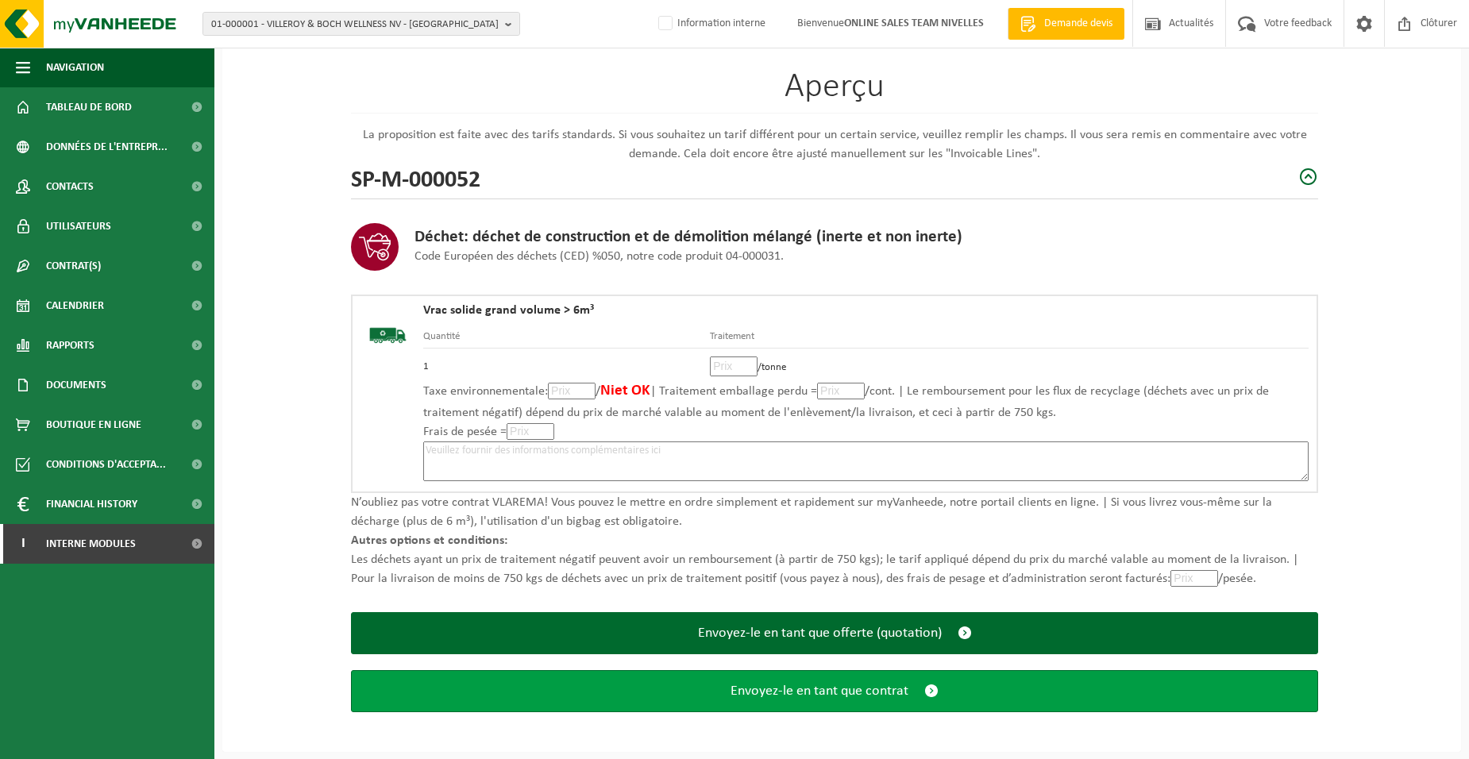
click at [835, 699] on button "Envoyez-le en tant que contrat" at bounding box center [834, 691] width 967 height 42
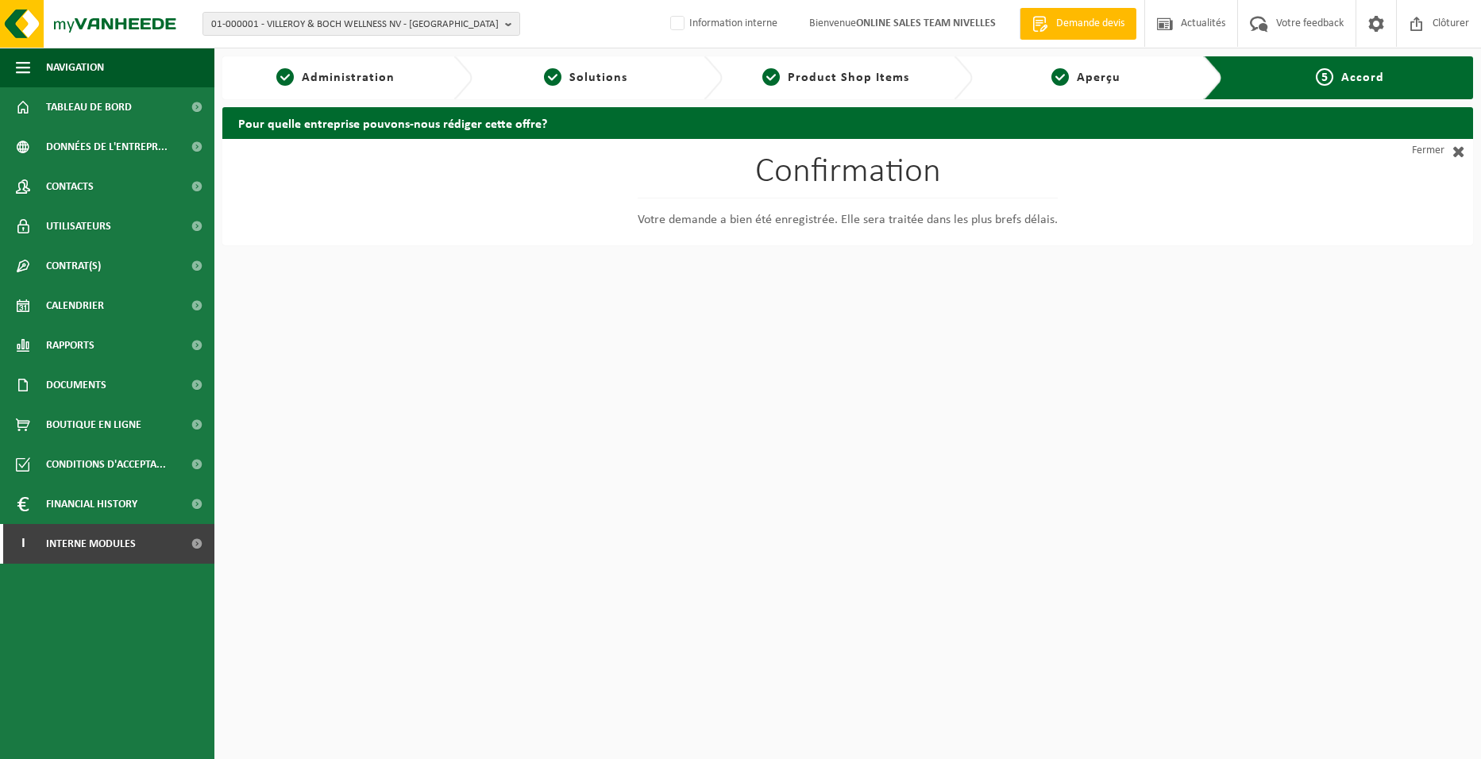
drag, startPoint x: 1204, startPoint y: 611, endPoint x: 1447, endPoint y: 528, distance: 256.6
click at [1204, 611] on html "01-000001 - VILLEROY & BOCH WELLNESS NV - [GEOGRAPHIC_DATA] 01-000001 - VILLERO…" at bounding box center [740, 379] width 1481 height 759
click at [107, 539] on span "Interne modules" at bounding box center [91, 544] width 90 height 40
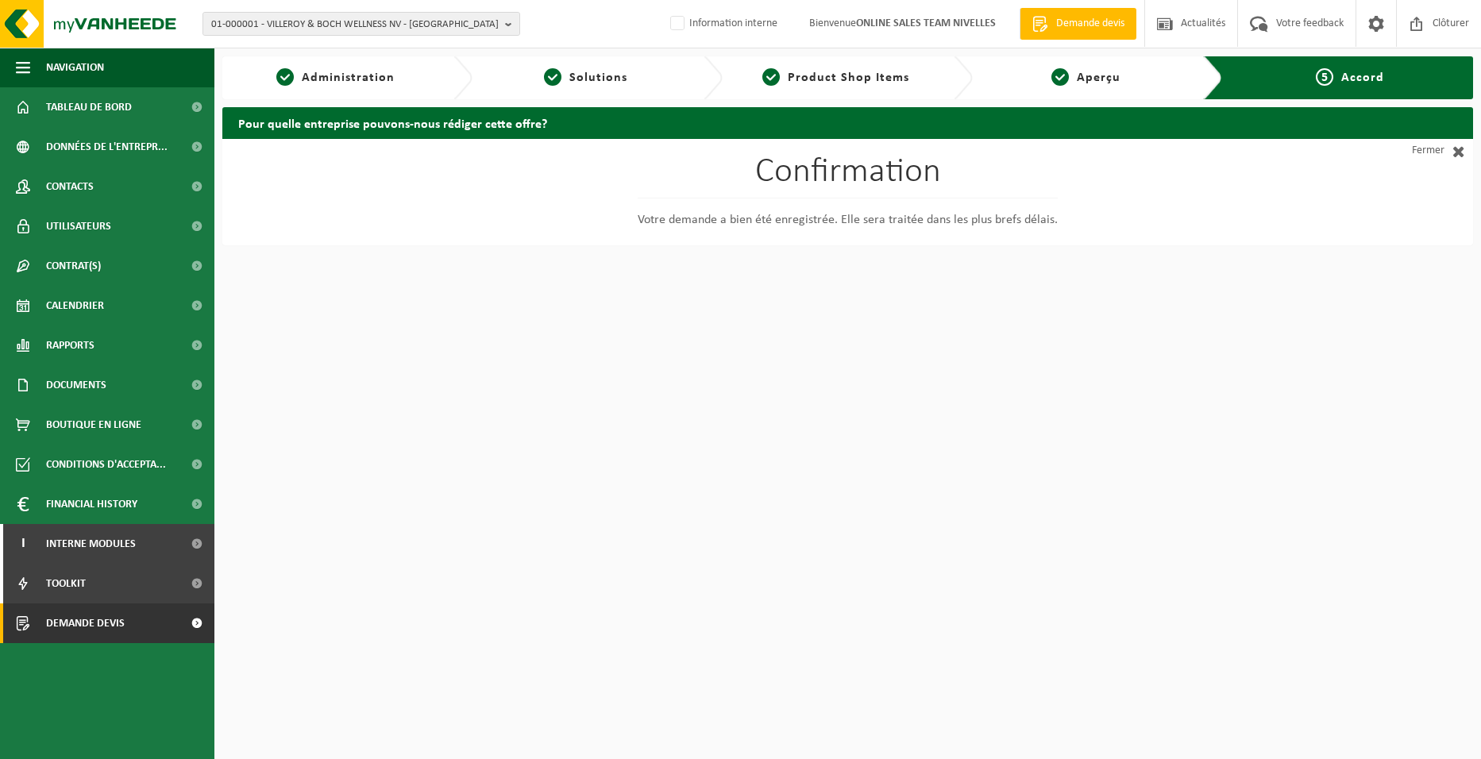
click at [138, 623] on link "Demande devis" at bounding box center [107, 623] width 214 height 40
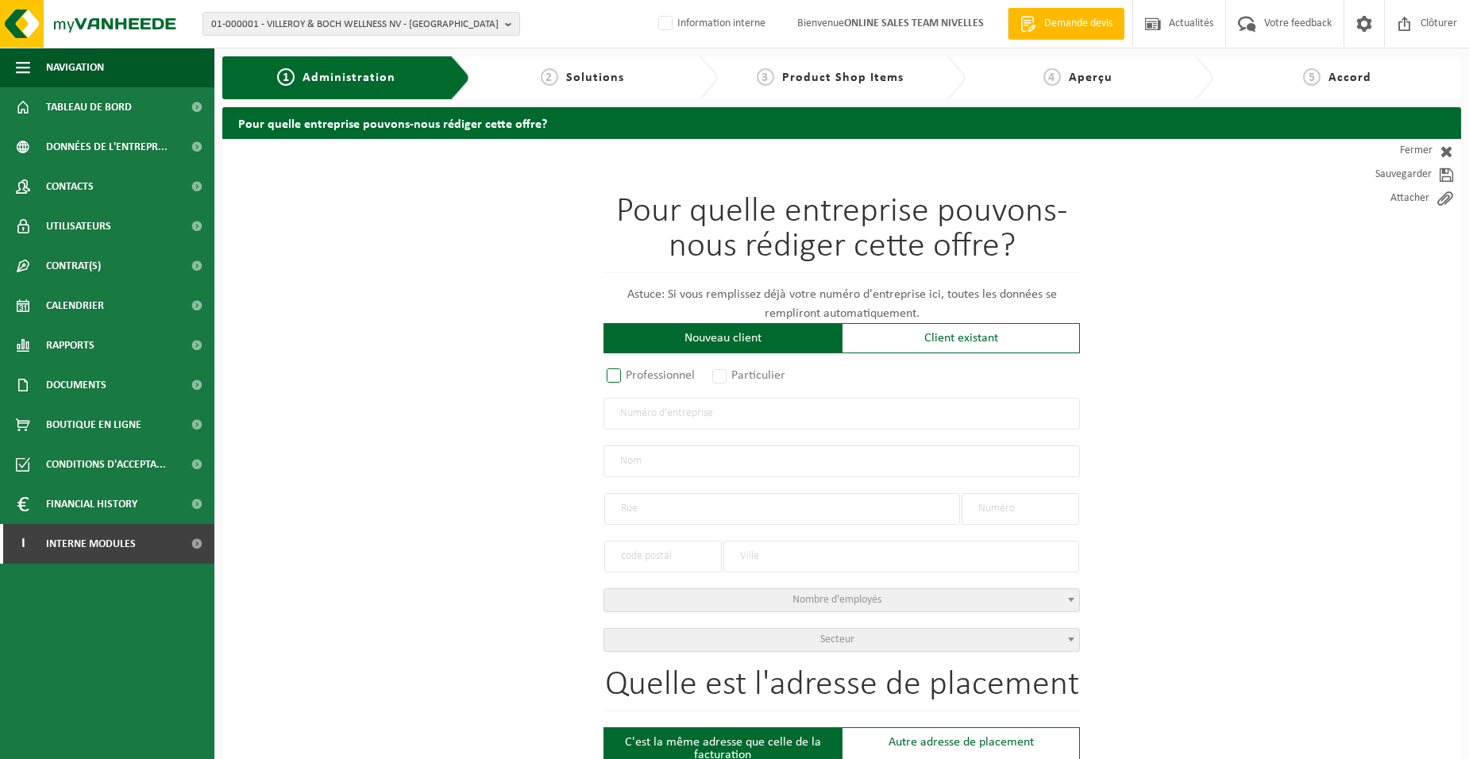
click at [663, 377] on label "Professionnel" at bounding box center [651, 375] width 96 height 22
click at [640, 377] on input "Professionnel" at bounding box center [635, 377] width 10 height 10
radio input "true"
click at [665, 424] on input "text" at bounding box center [841, 414] width 476 height 32
type input "0446645705"
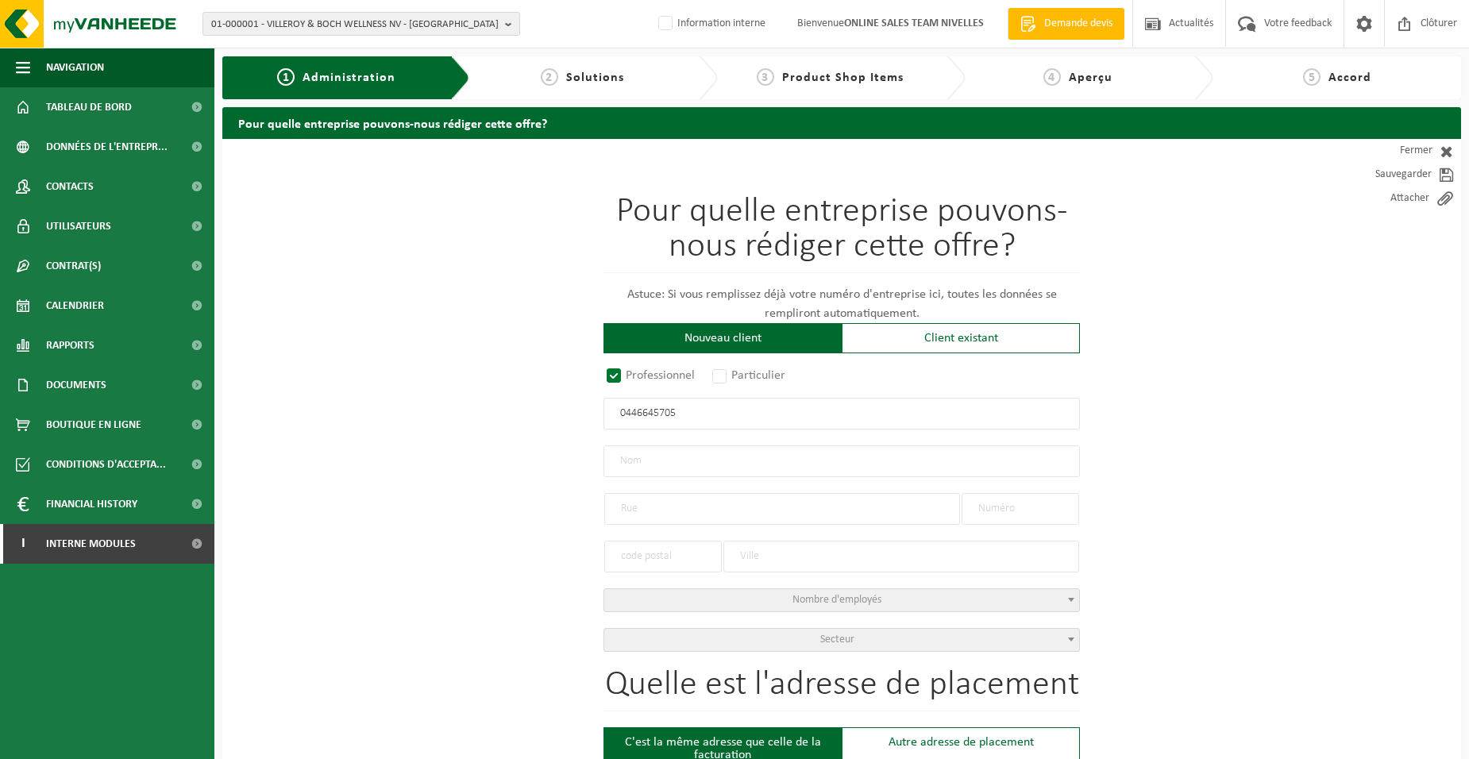
radio input "true"
type input "0446645705"
type input "ETS [PERSON_NAME] SRL"
type input "[GEOGRAPHIC_DATA][PERSON_NAME]"
type input "143"
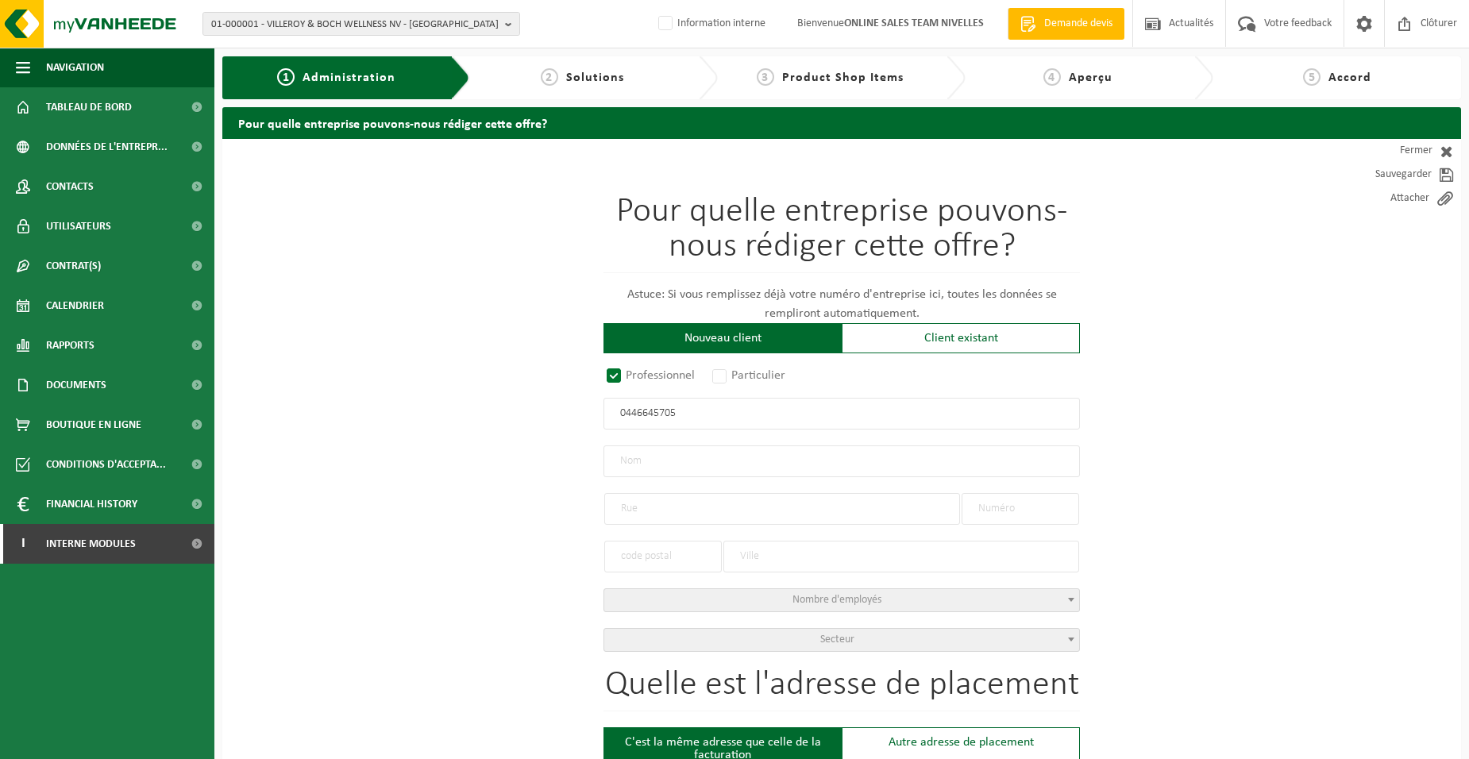
type input "1390"
type input "GREZ-DOICEAU"
select select "D"
type input "ETS [PERSON_NAME] SRL"
type input "[GEOGRAPHIC_DATA][PERSON_NAME]"
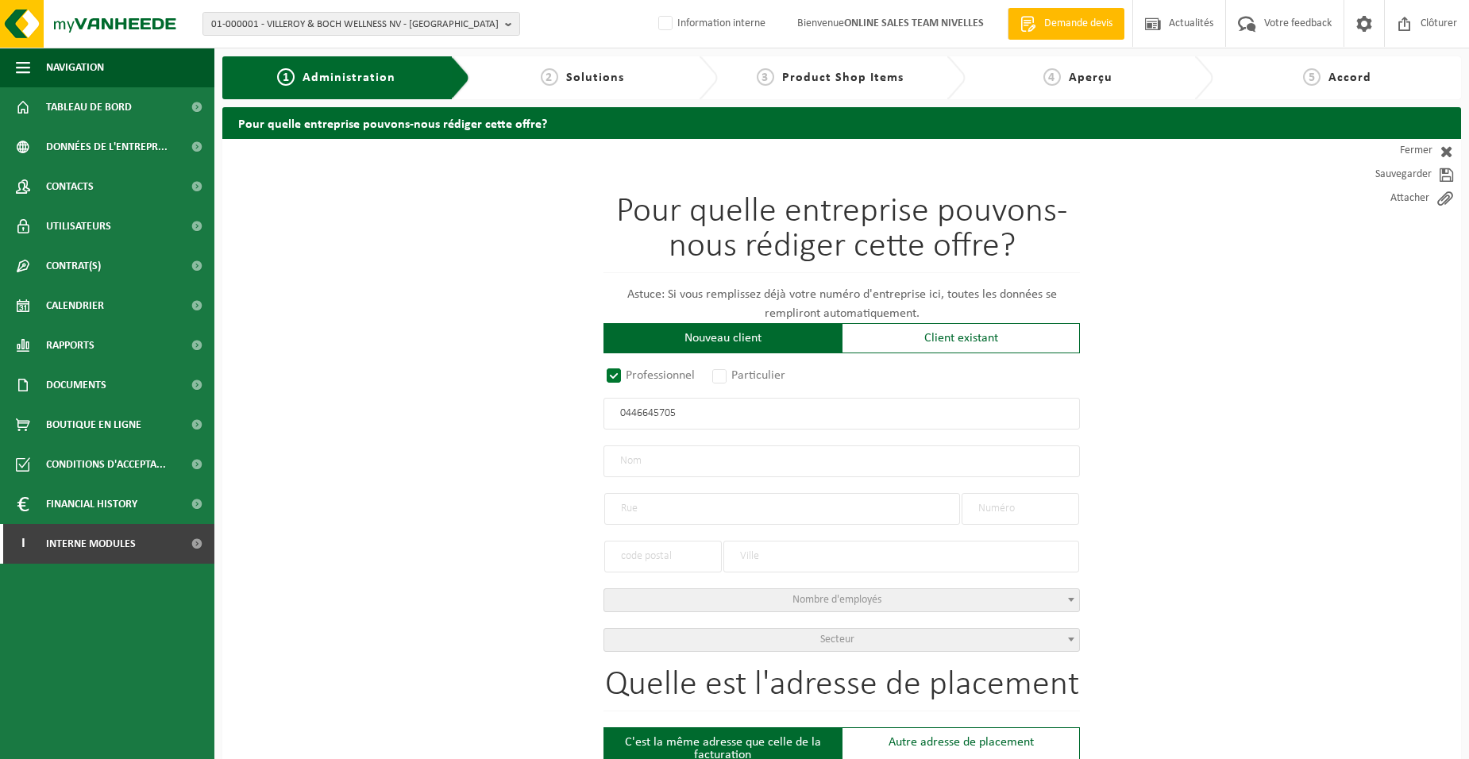
type input "143"
type input "1390"
type input "GREZ-DOICEAU"
type input "2056523229"
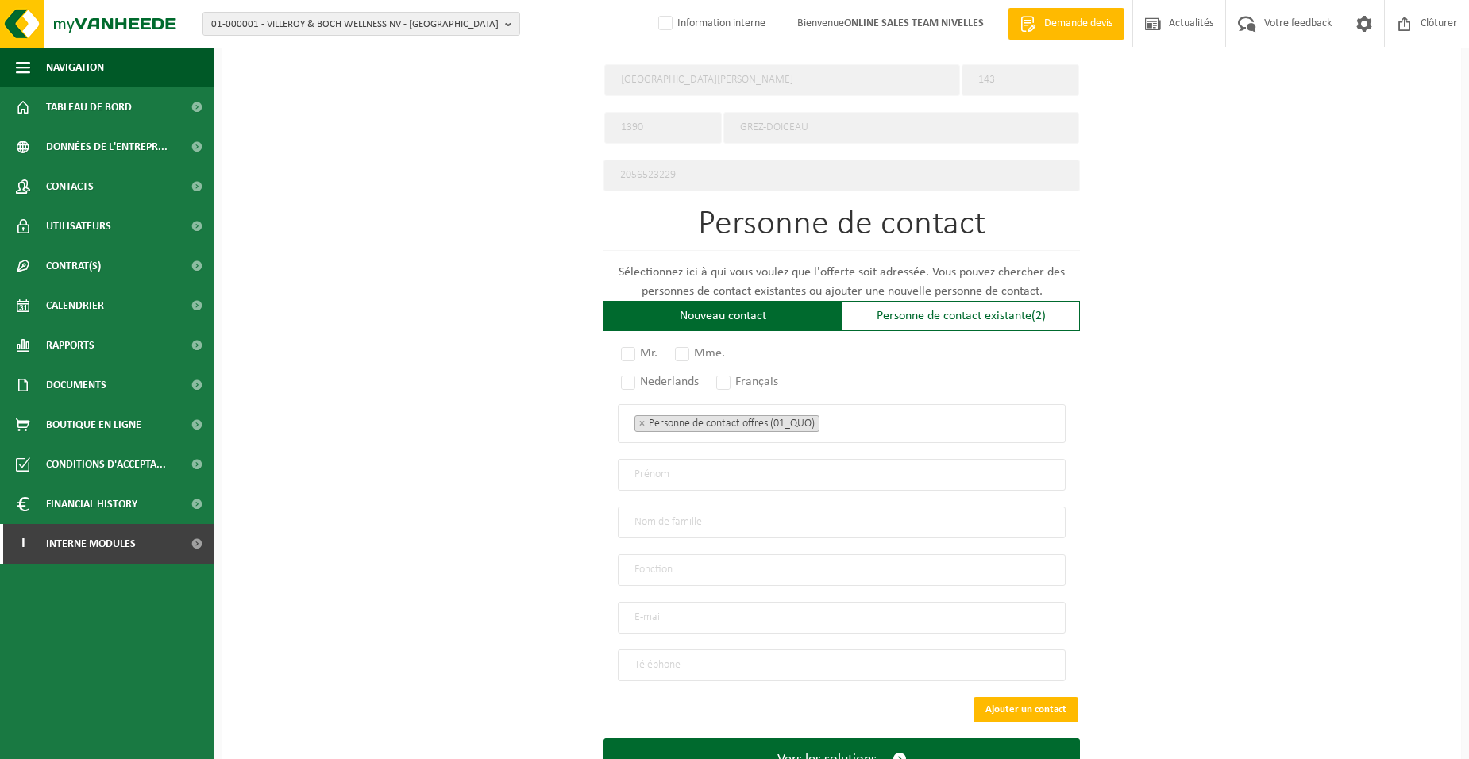
scroll to position [827, 0]
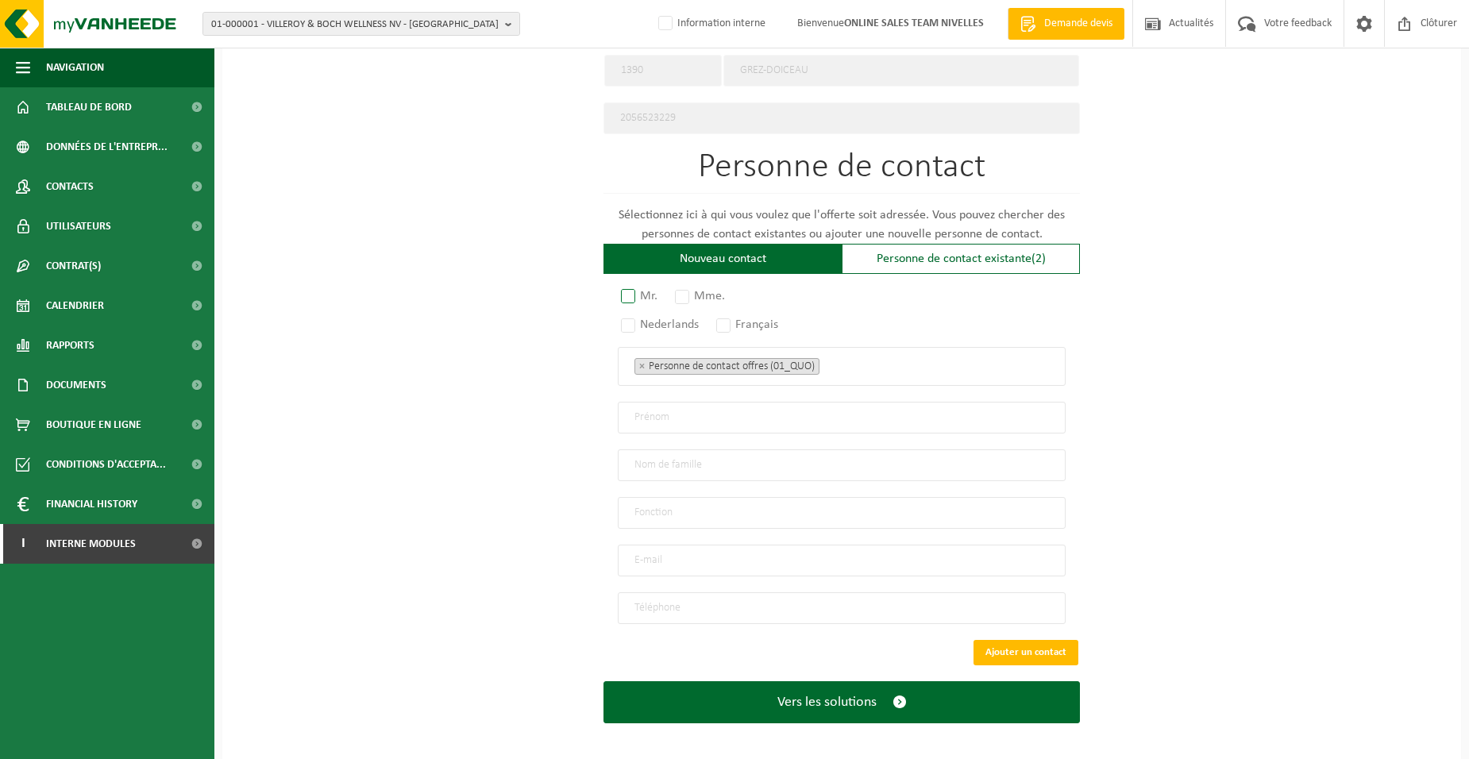
type input "0446645705"
click at [629, 287] on label "Mr." at bounding box center [640, 296] width 44 height 22
radio input "true"
click at [727, 322] on label "Français" at bounding box center [748, 325] width 70 height 22
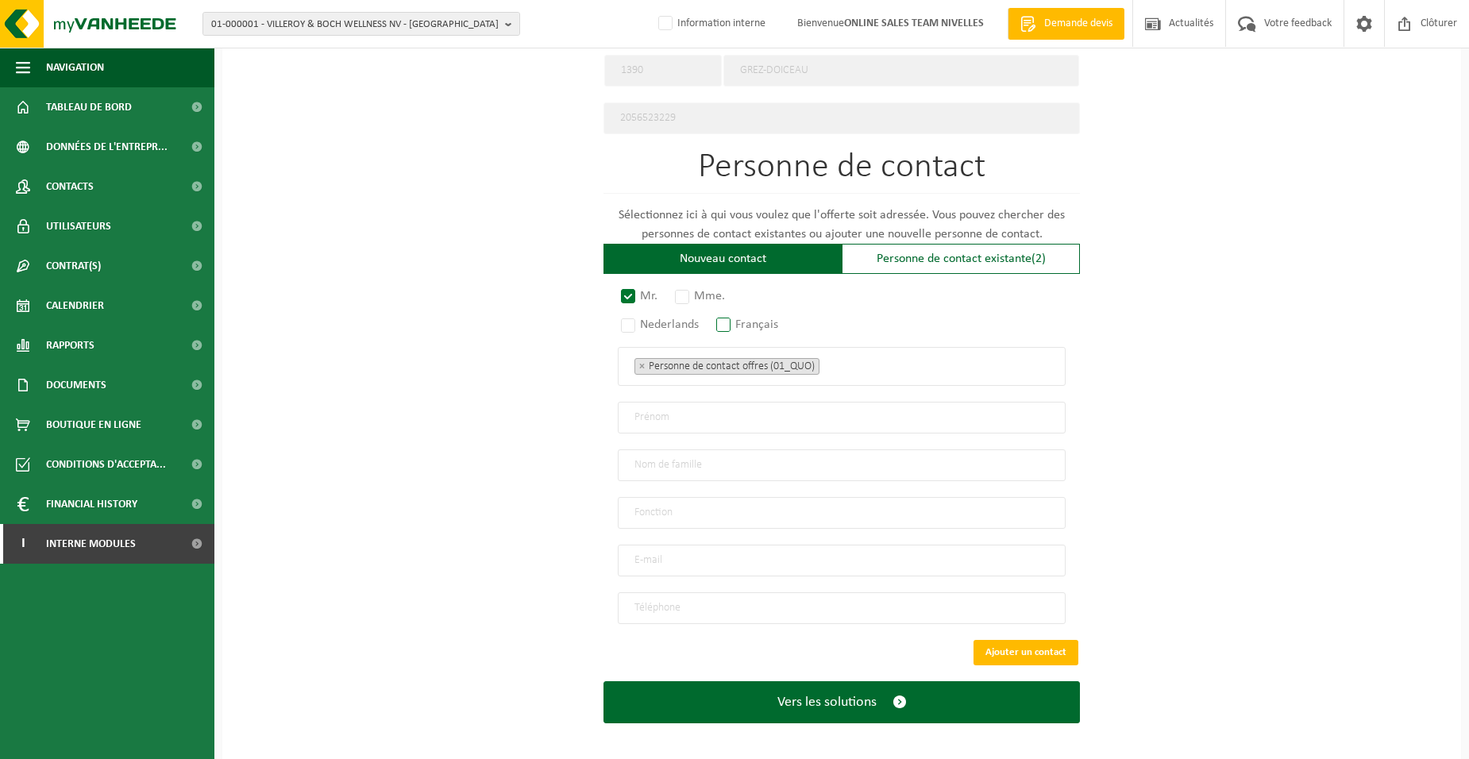
radio input "true"
click at [857, 363] on ul "× Personne de contact offres (01_QUO)" at bounding box center [841, 366] width 415 height 21
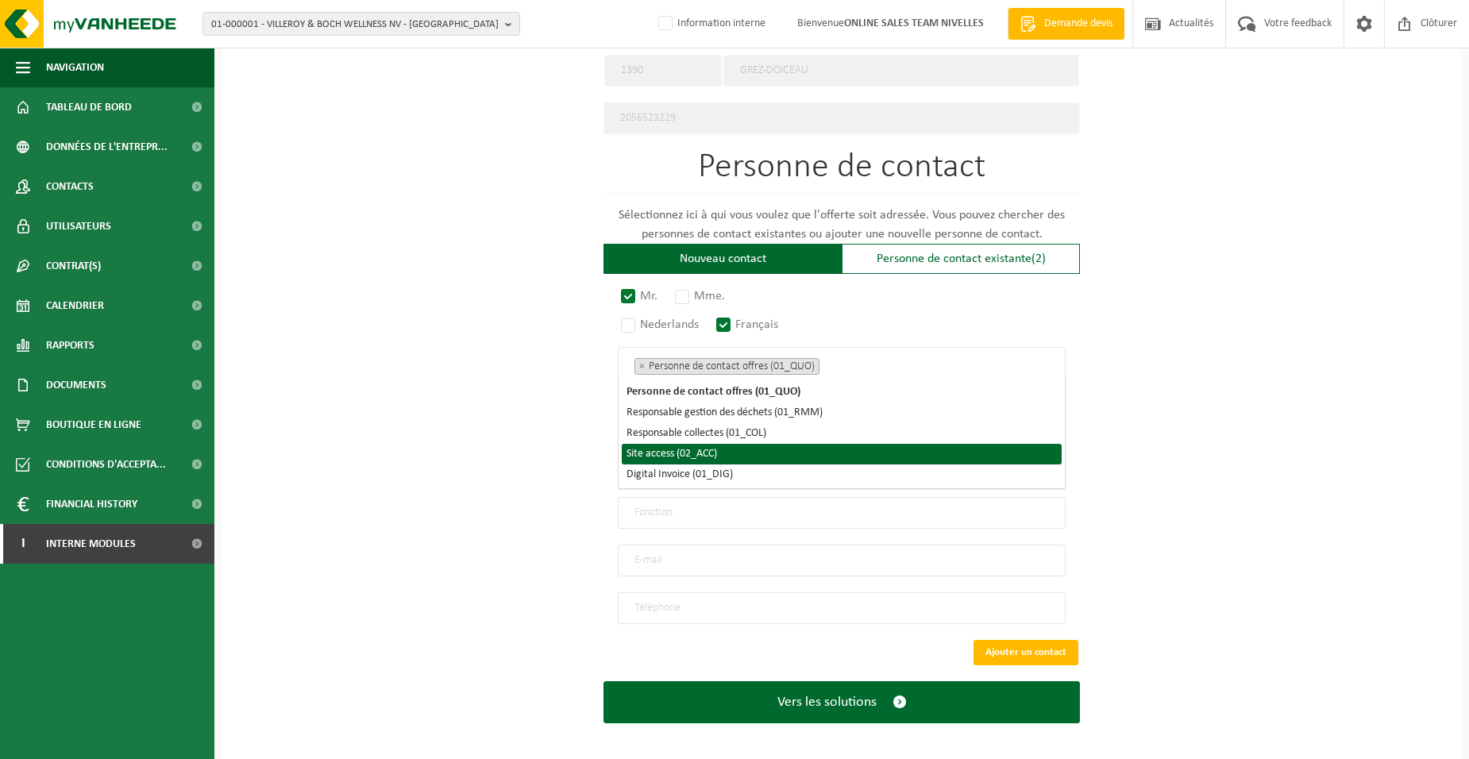
click at [767, 446] on li "Site access (02_ACC)" at bounding box center [842, 454] width 440 height 21
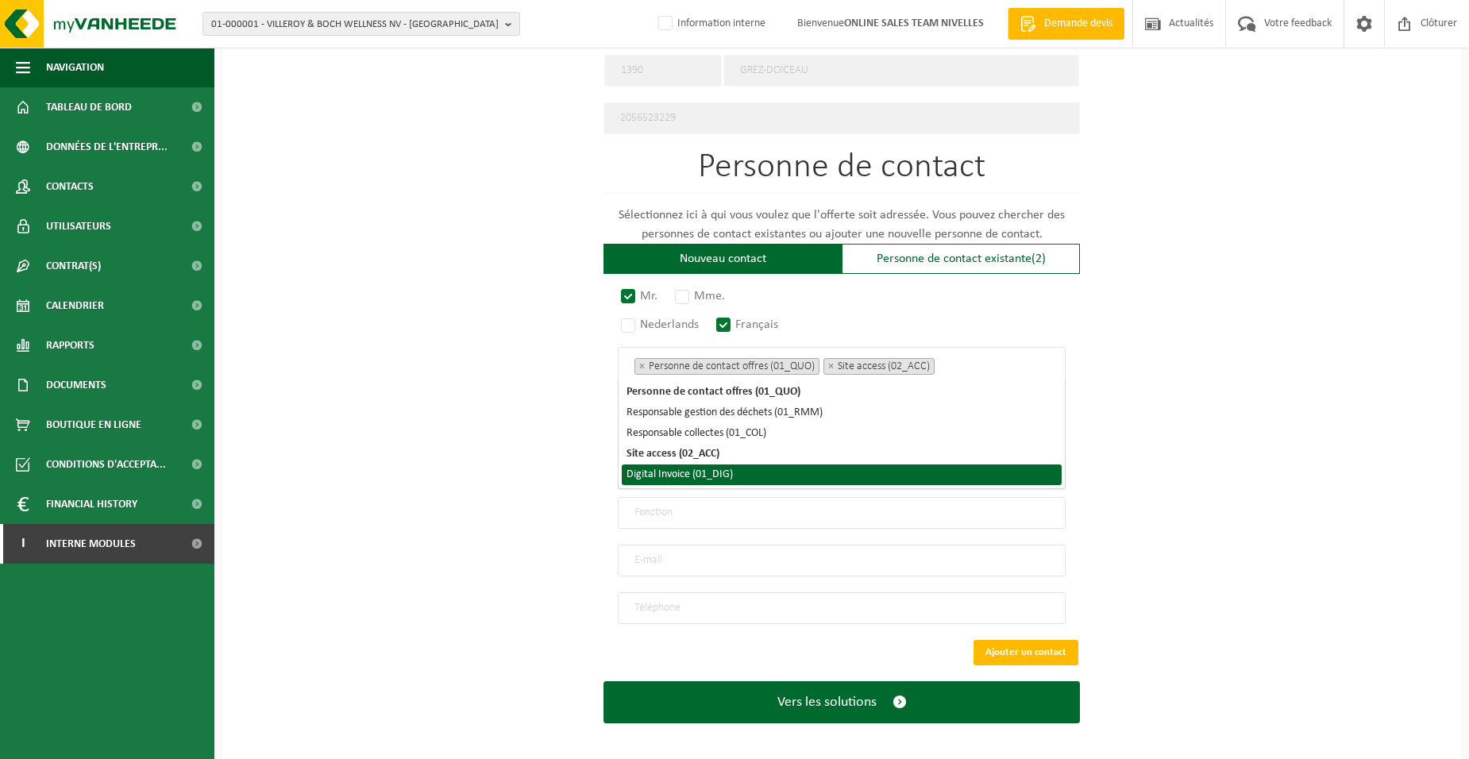
click at [772, 473] on li "Digital Invoice (01_DIG)" at bounding box center [842, 475] width 440 height 21
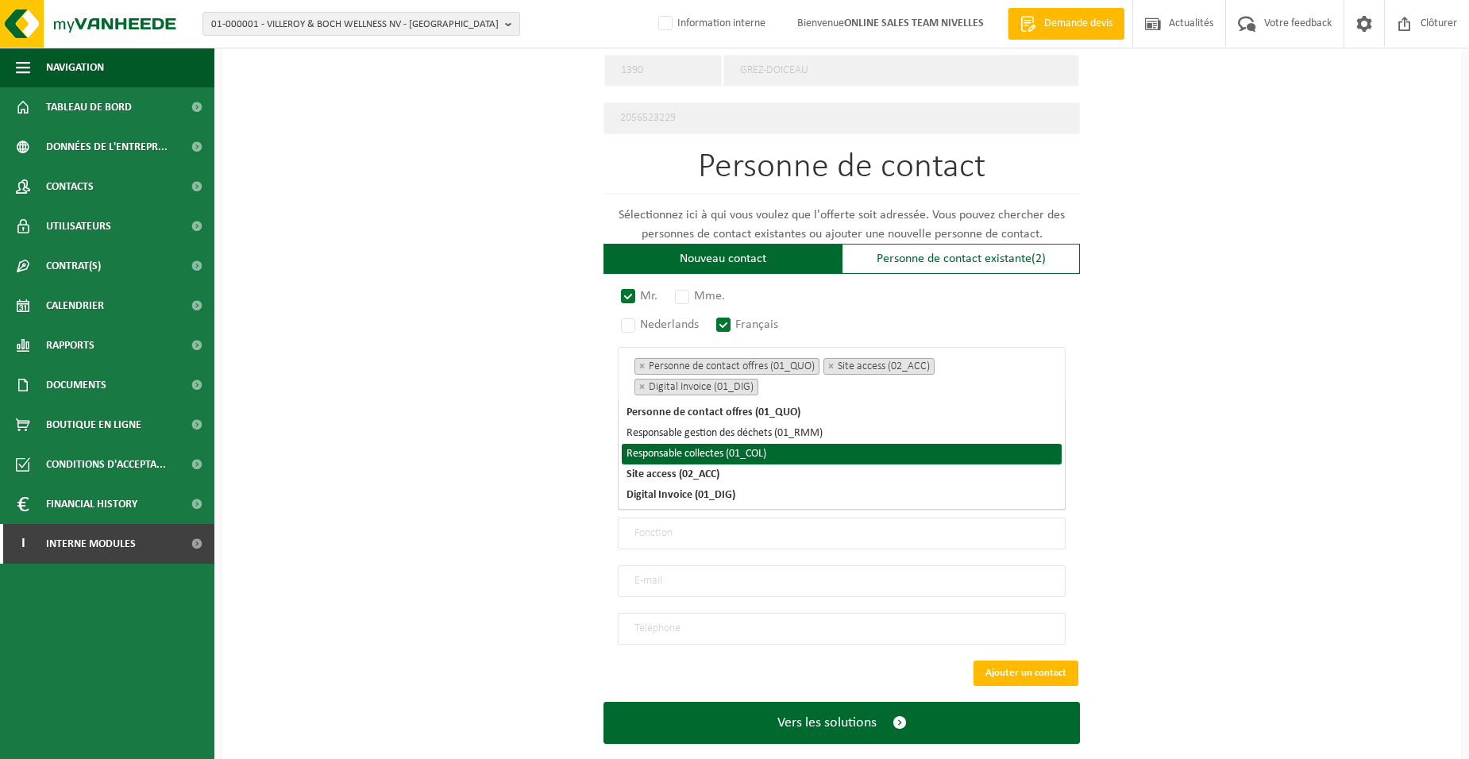
click at [545, 445] on div "Pour quelle entreprise pouvons-nous rédiger cette offre? Astuce: Si vous rempli…" at bounding box center [841, 47] width 1239 height 1471
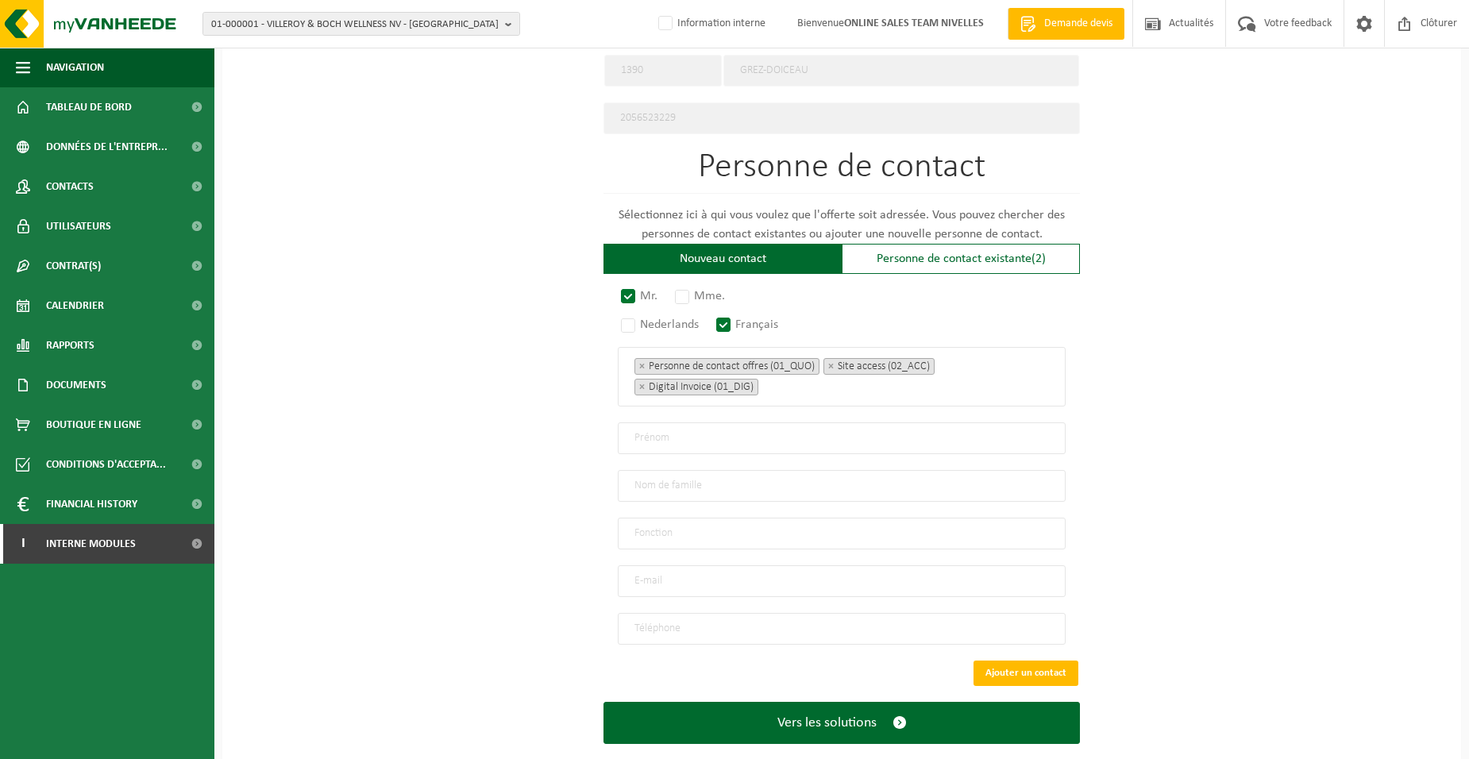
click at [664, 437] on input "text" at bounding box center [842, 438] width 448 height 32
type input "JEROME"
click at [649, 484] on input "text" at bounding box center [842, 486] width 448 height 32
type input "SMETS"
click at [654, 532] on input "text" at bounding box center [842, 534] width 448 height 32
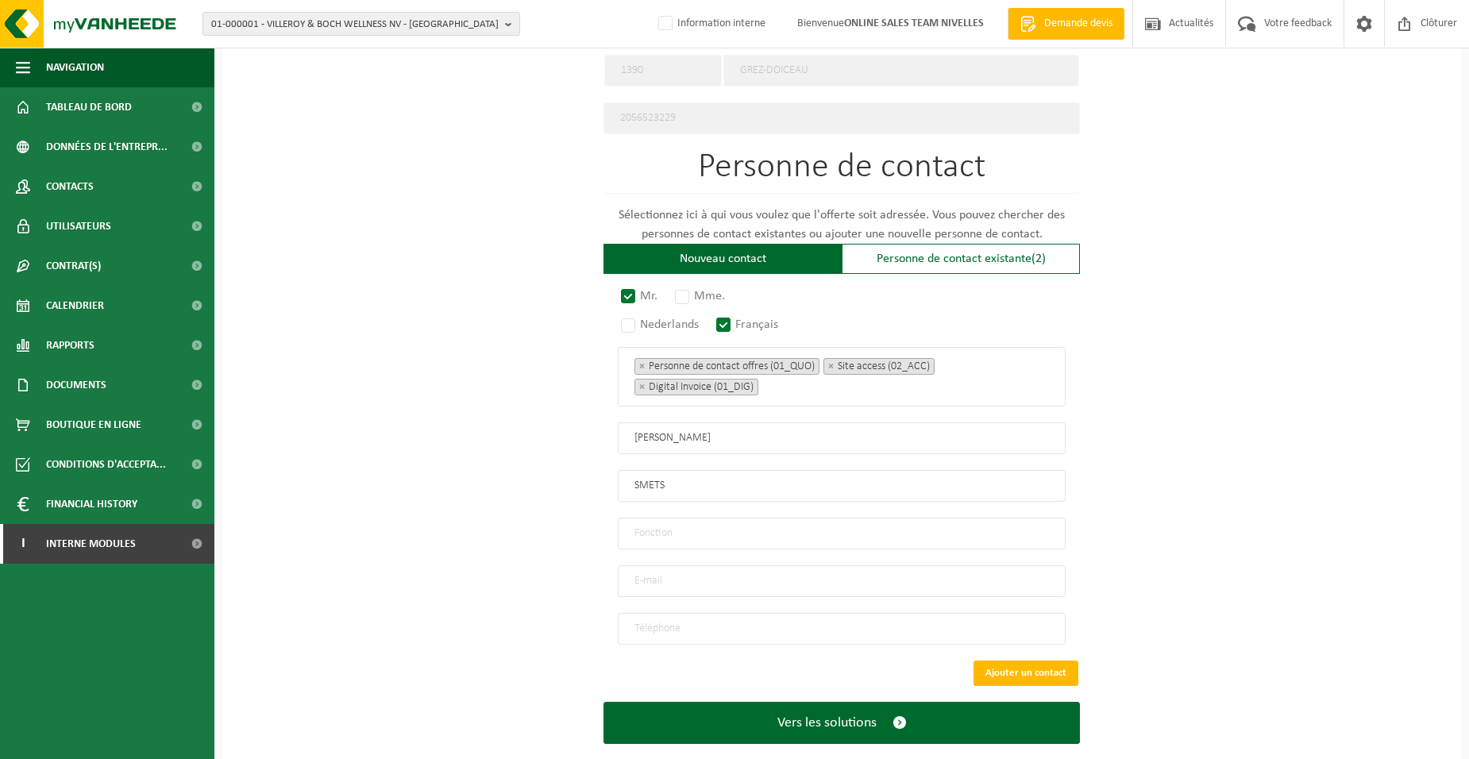
type input "Directeur"
click at [665, 570] on input "email" at bounding box center [842, 581] width 448 height 32
type input "SMETS.SPRL@SKYNET.BE"
click at [668, 619] on input "tel" at bounding box center [842, 629] width 448 height 32
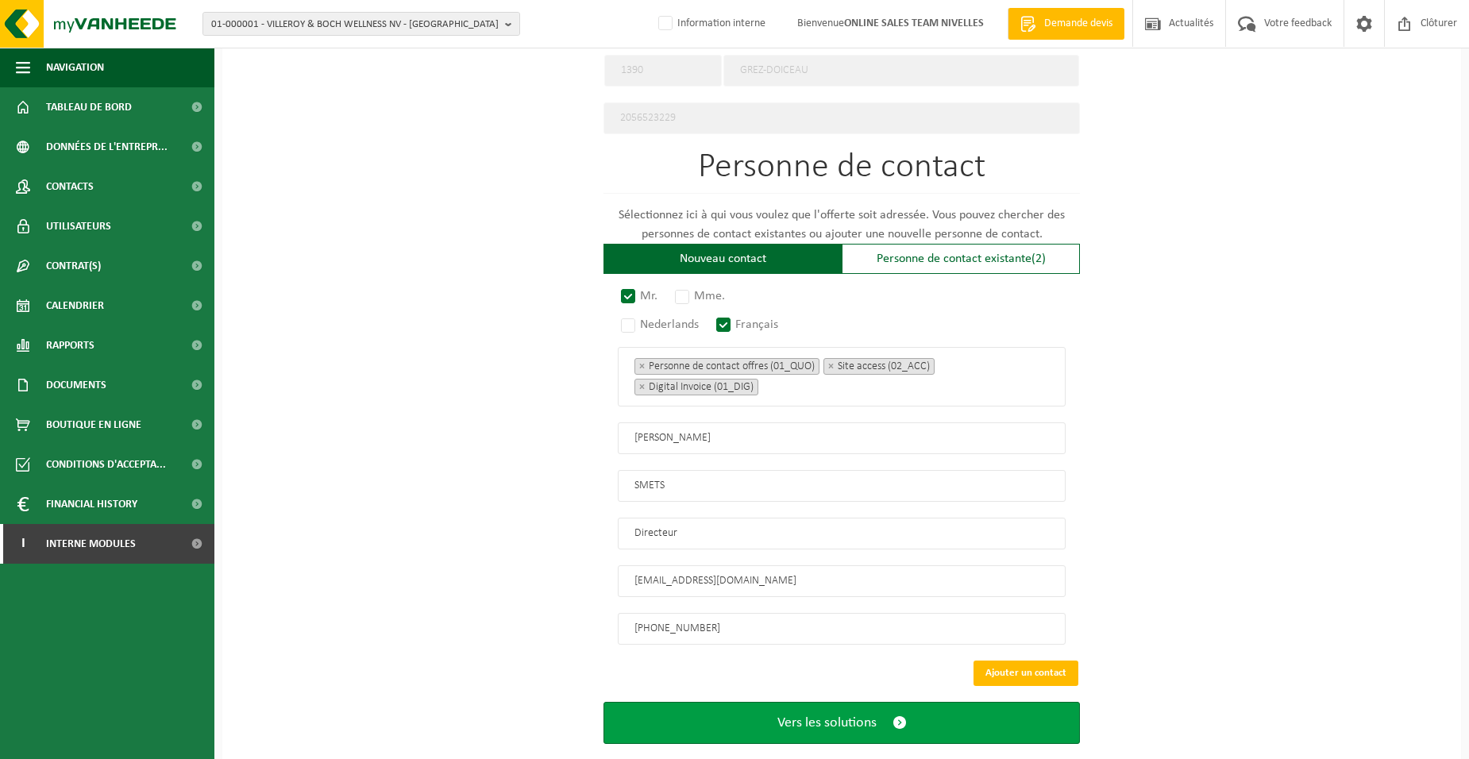
type input "+32 476 59 09 26"
click at [858, 715] on span "Vers les solutions" at bounding box center [826, 723] width 99 height 17
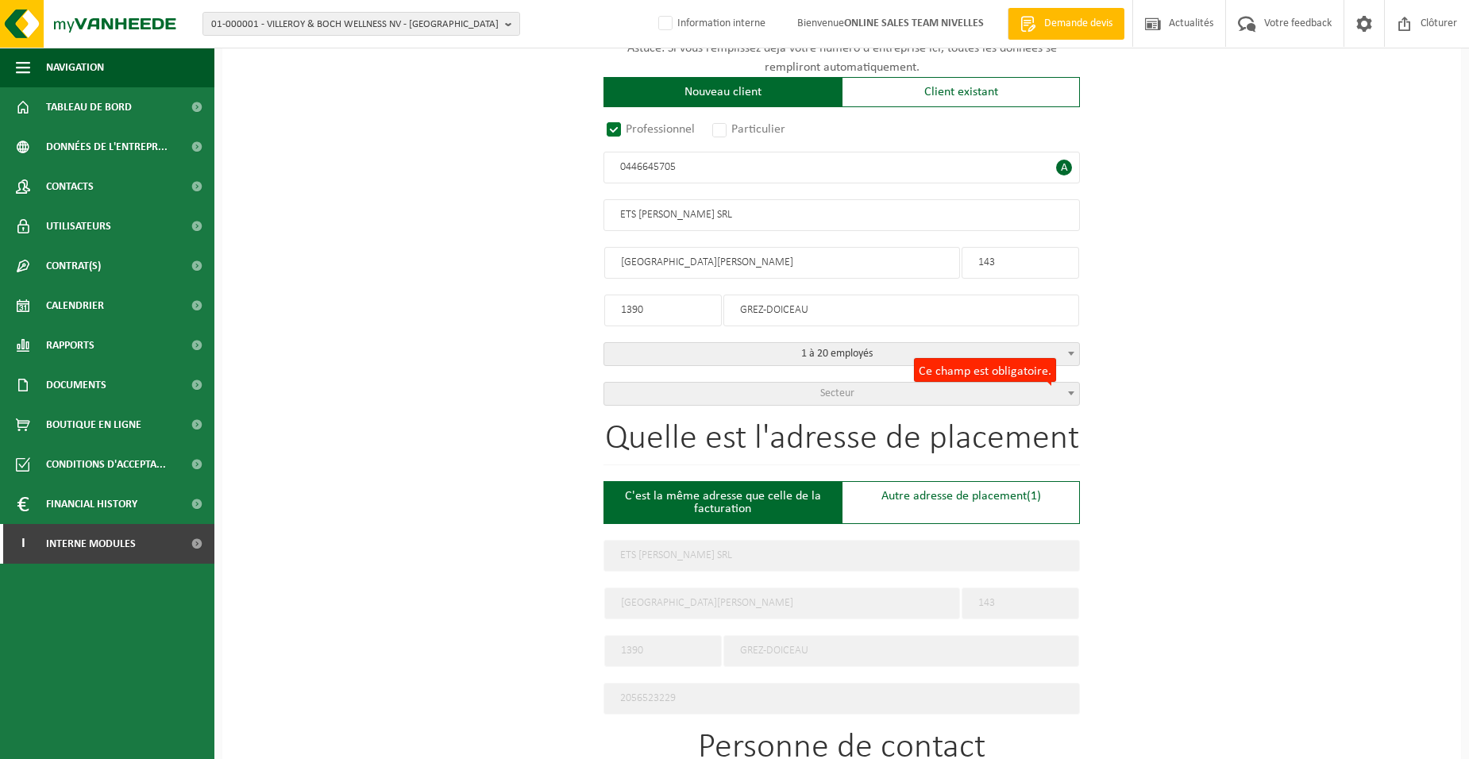
click at [835, 392] on span "Secteur" at bounding box center [837, 394] width 34 height 12
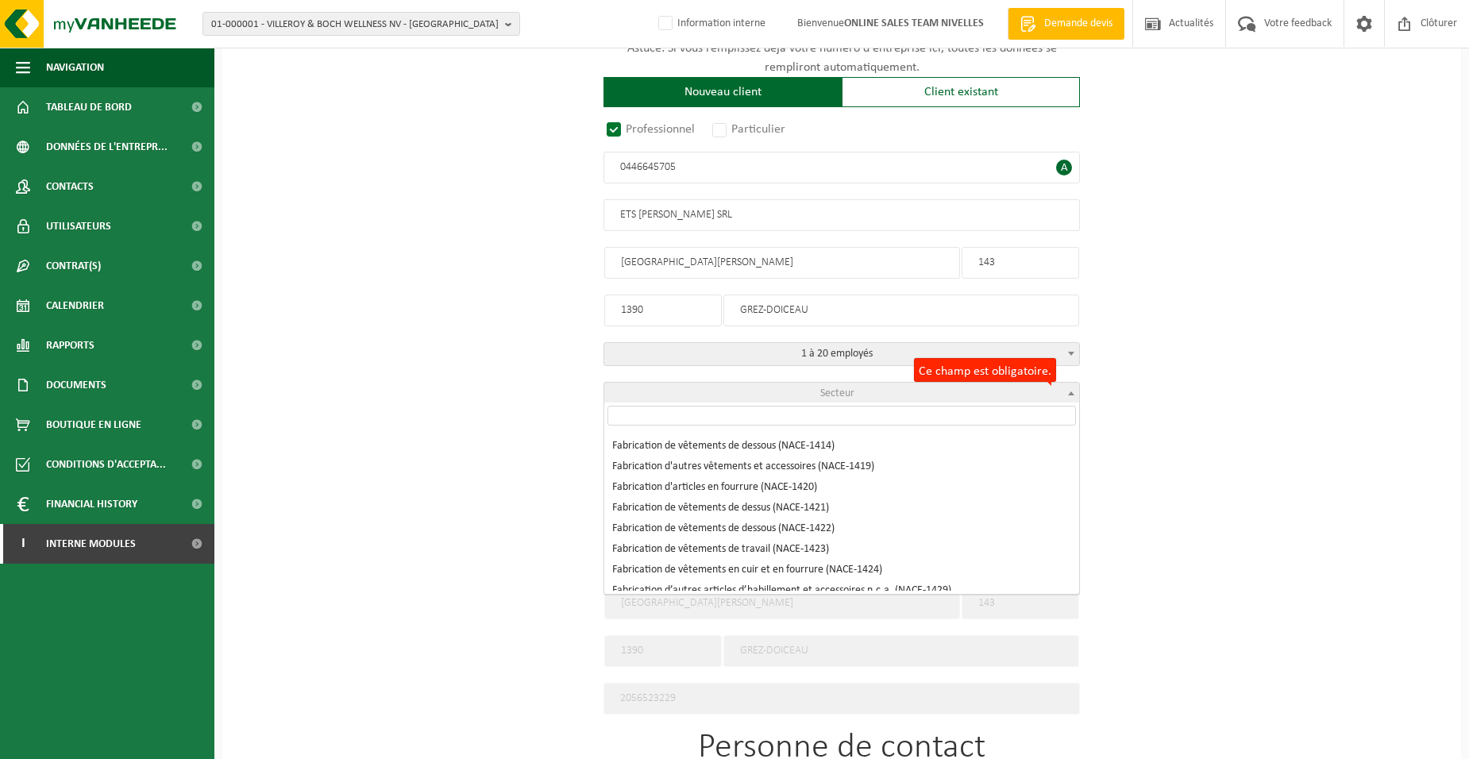
scroll to position [1906, 0]
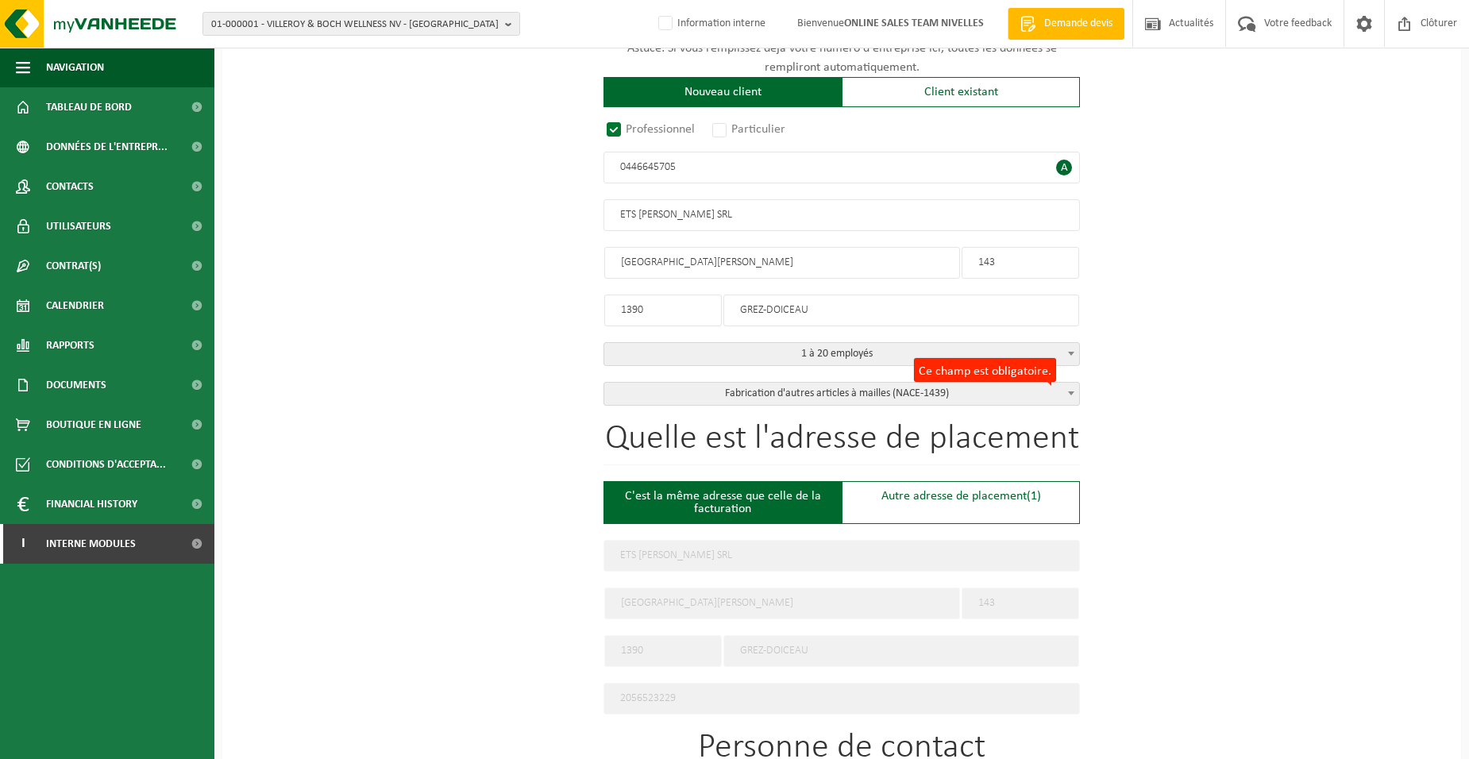
select select "NACE_1439"
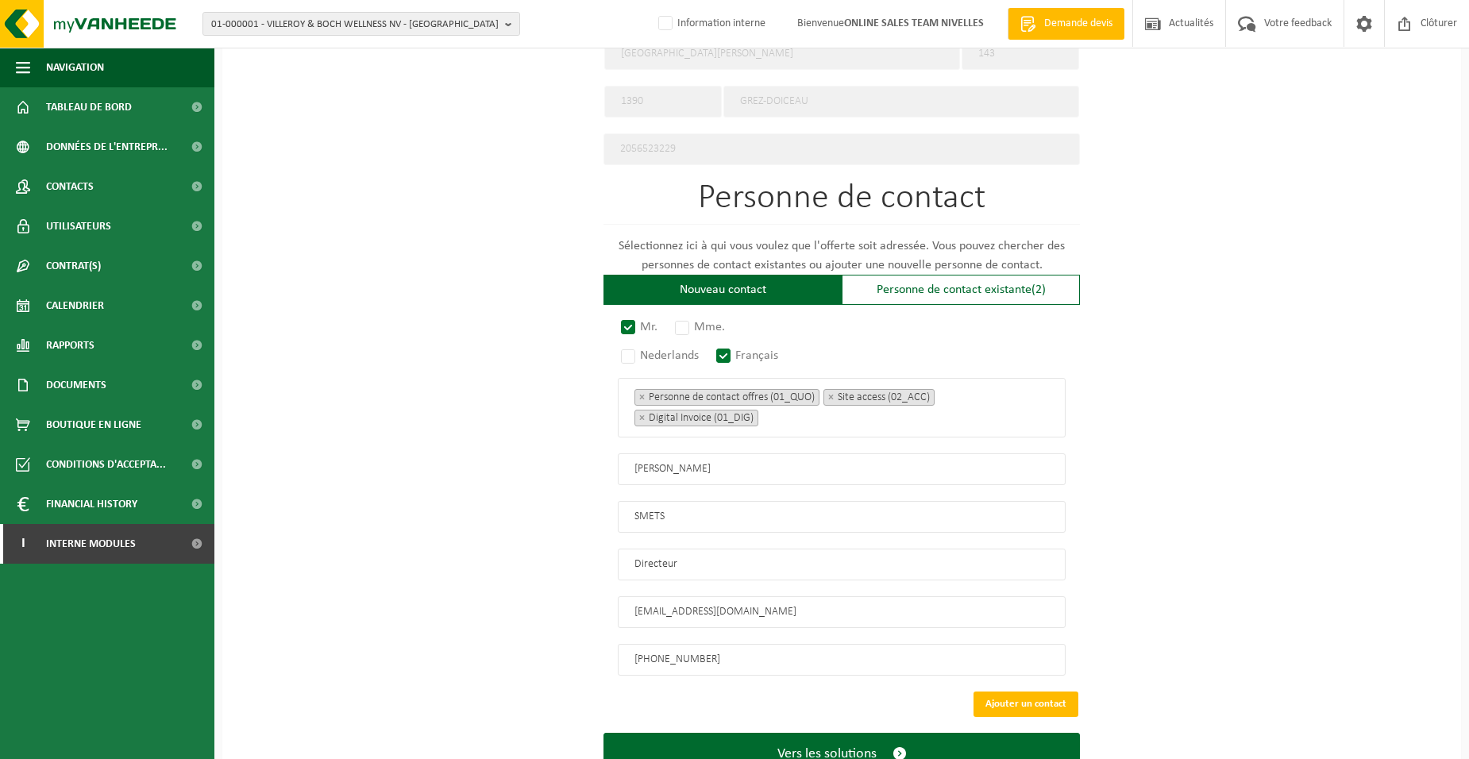
scroll to position [847, 0]
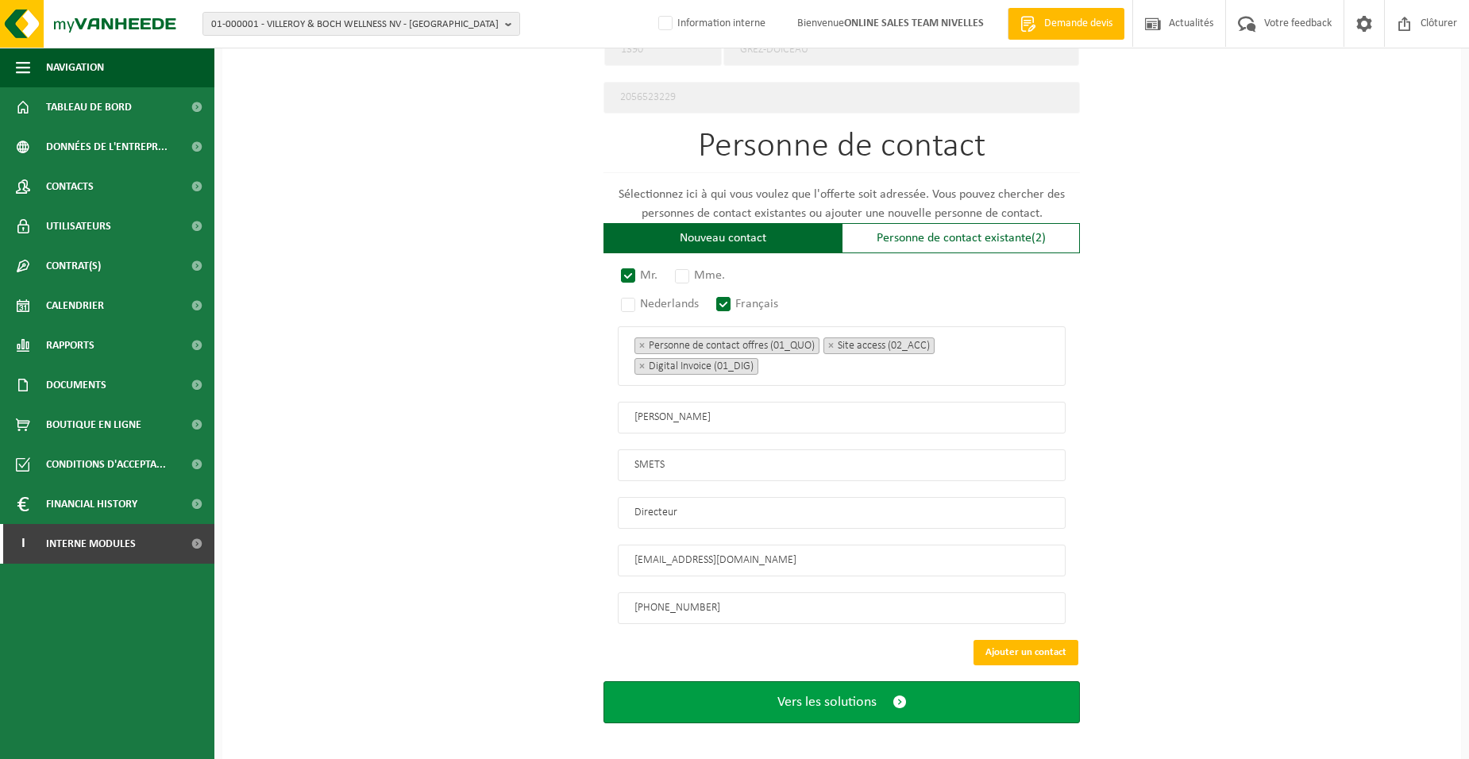
click at [728, 683] on button "Vers les solutions" at bounding box center [841, 702] width 476 height 42
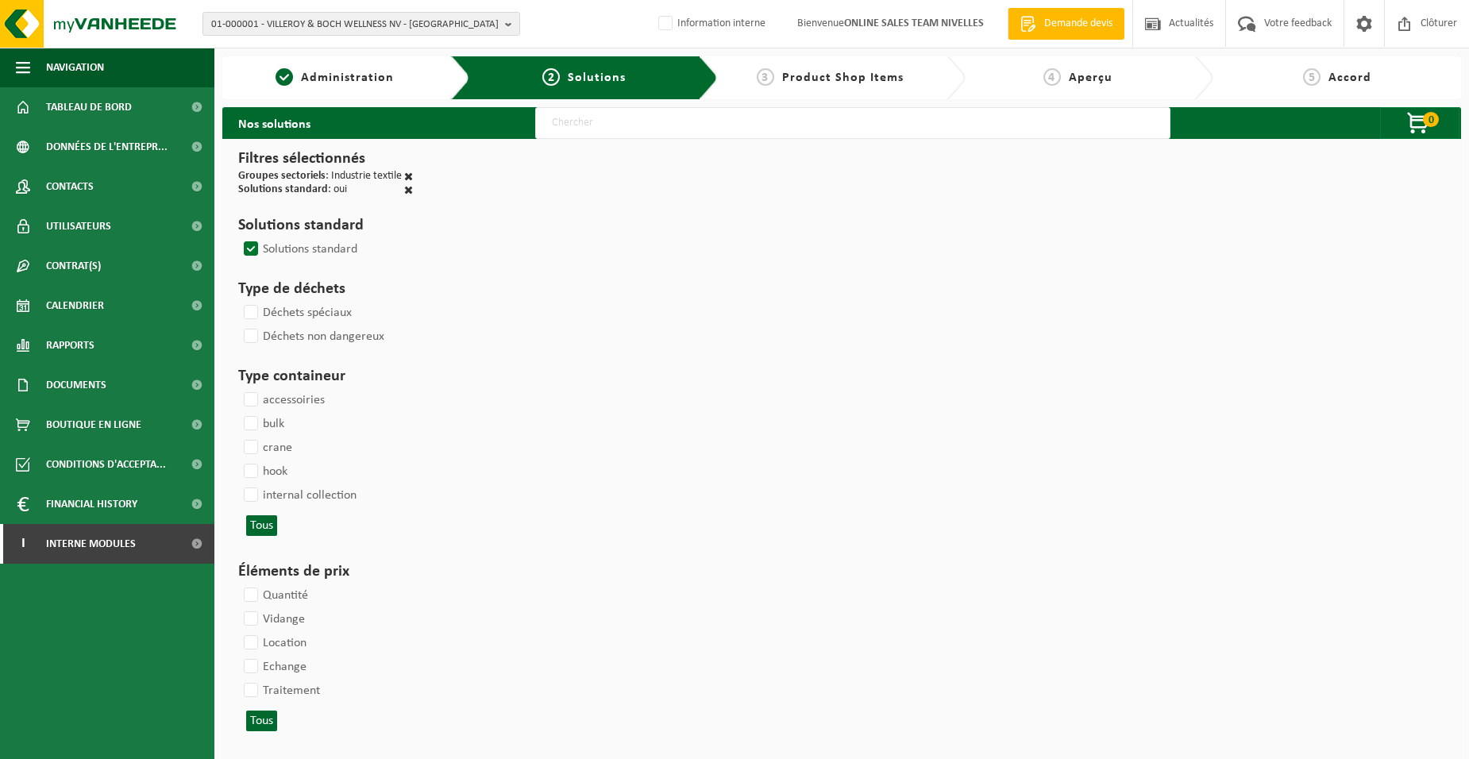
click at [561, 119] on input "text" at bounding box center [852, 123] width 635 height 32
type input "000052"
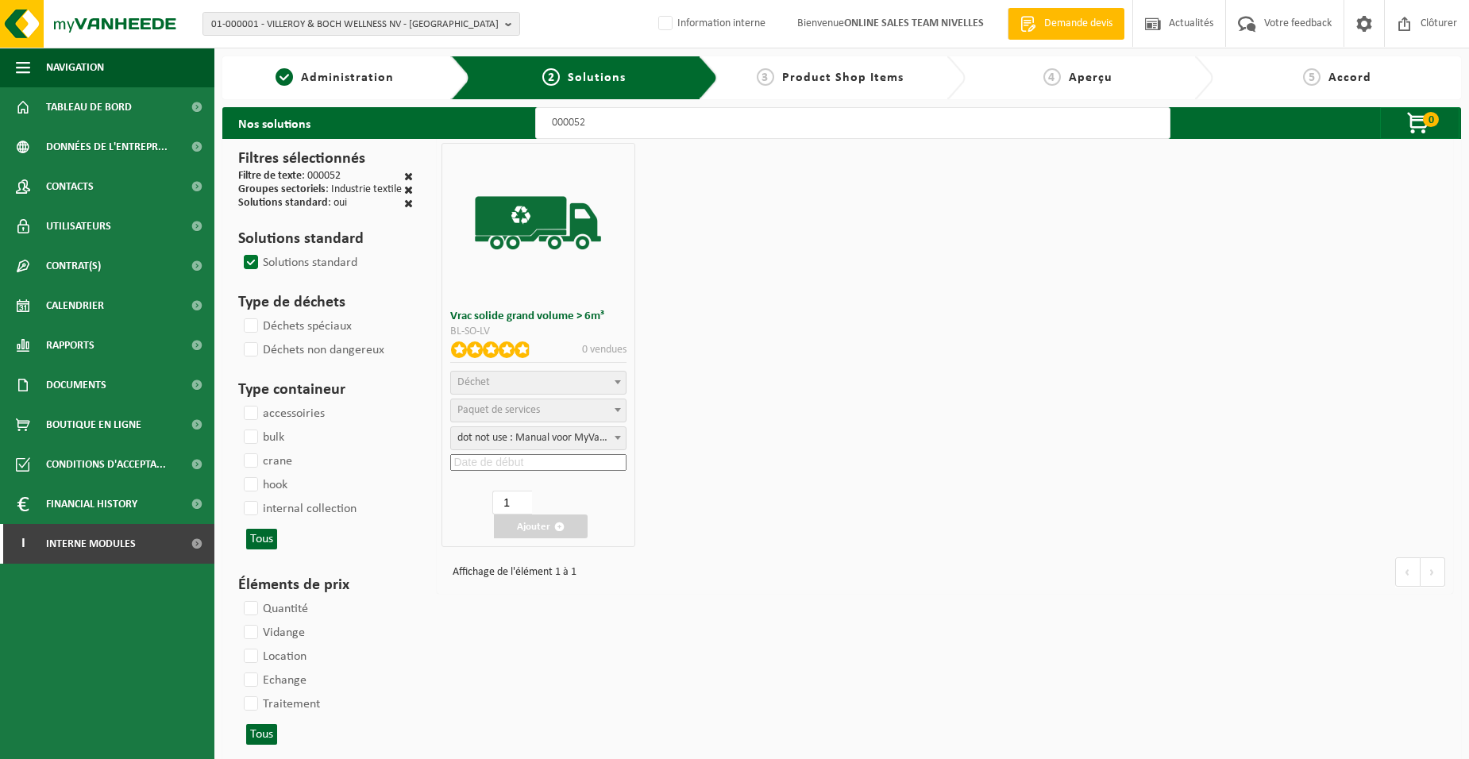
click at [521, 379] on span "Déchet" at bounding box center [538, 383] width 174 height 22
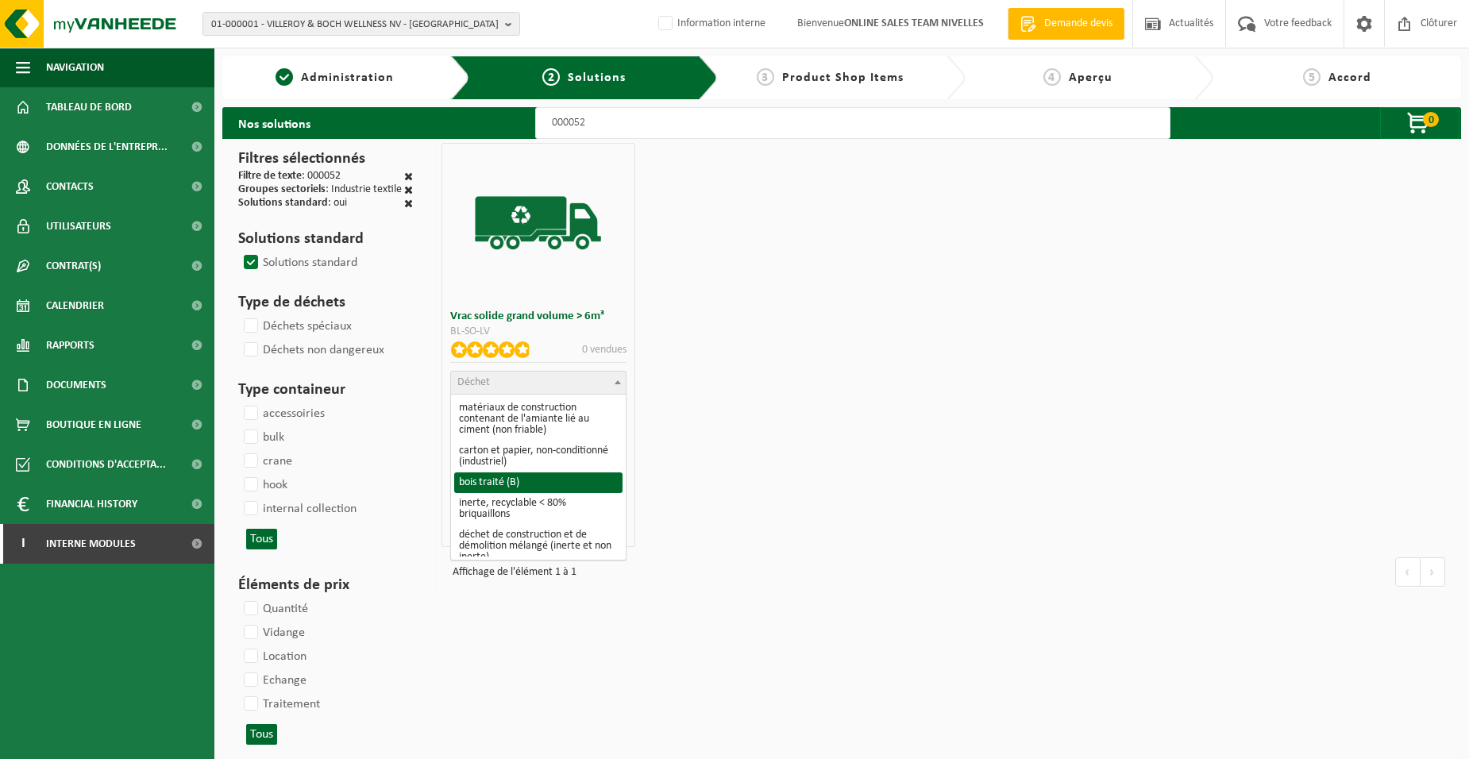
scroll to position [238, 0]
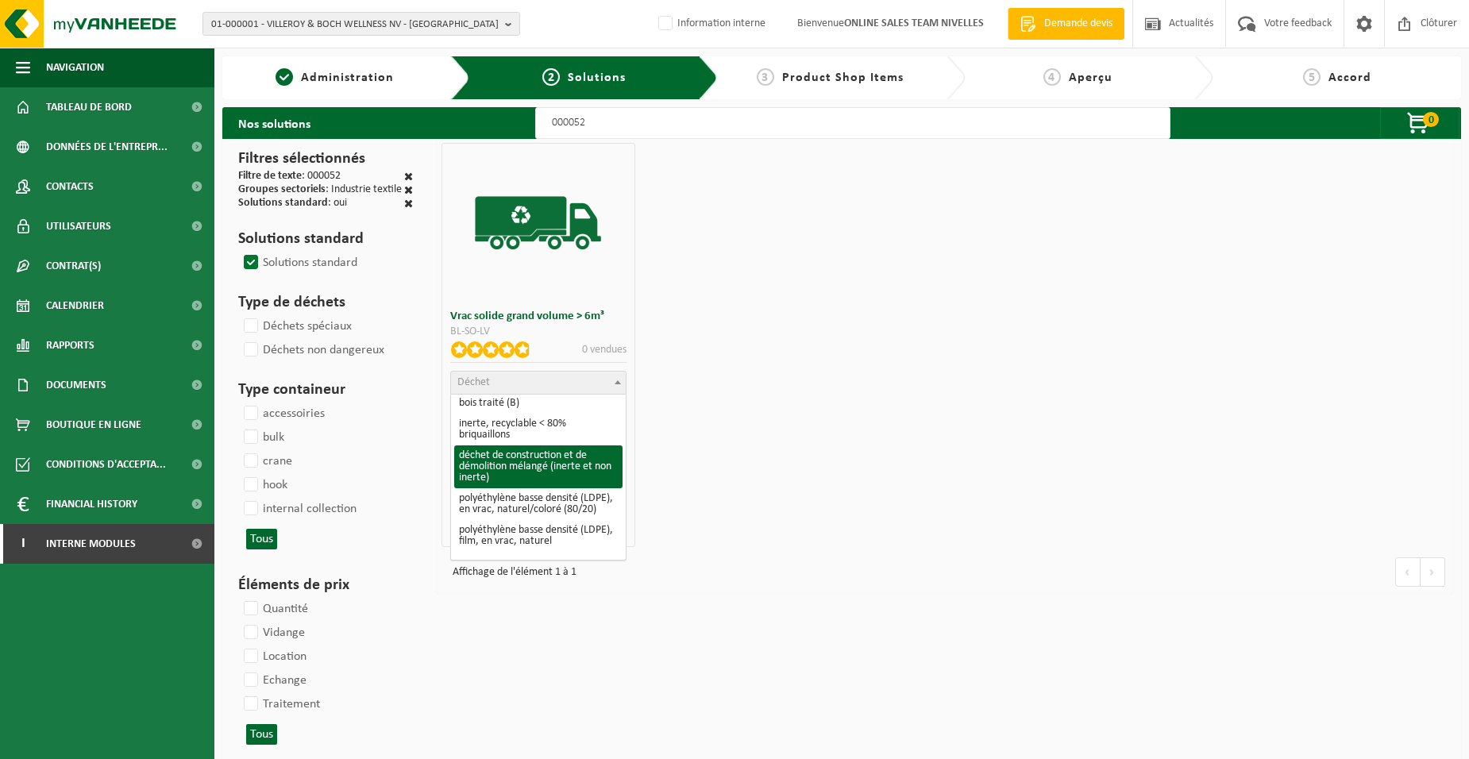
select select "31"
select select
select select "47"
select select "25"
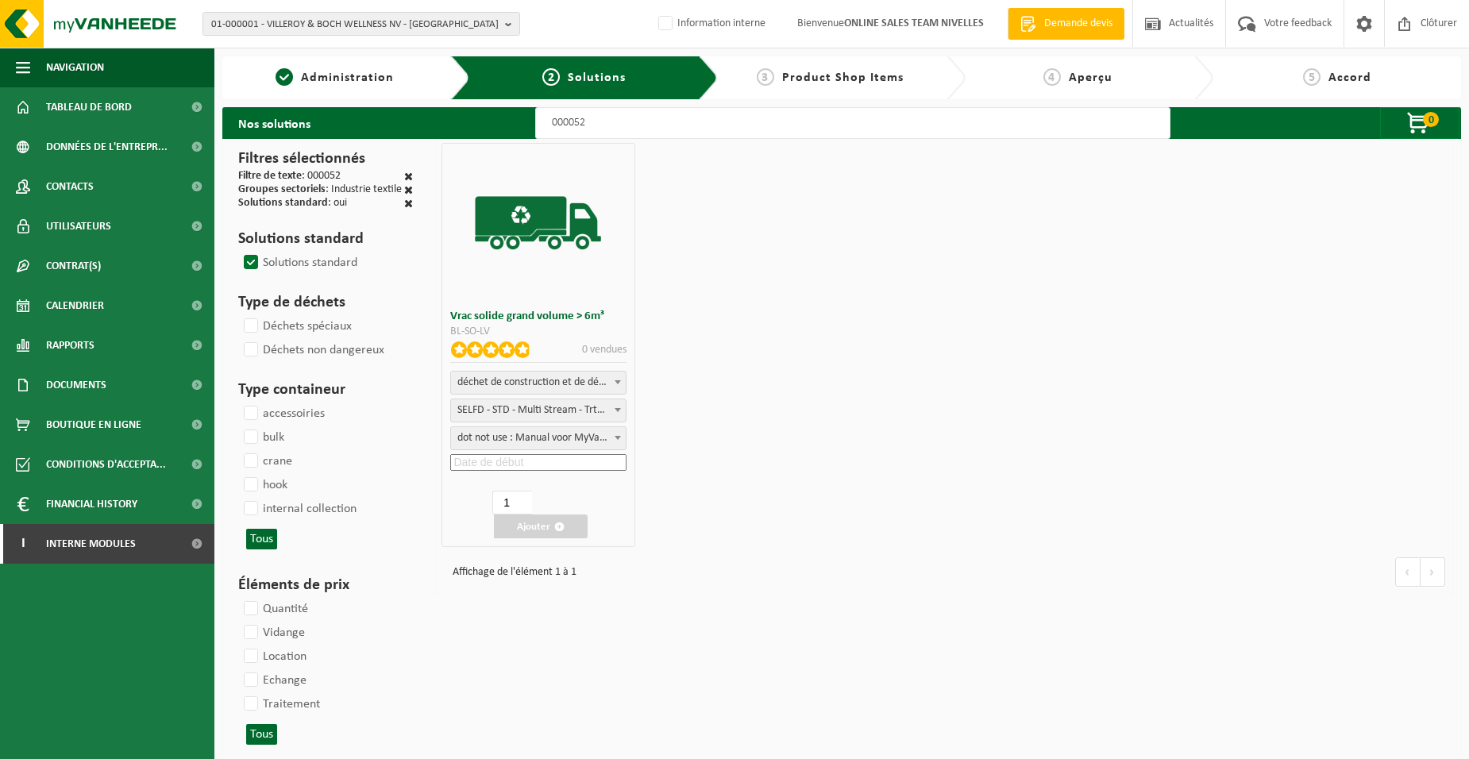
click at [539, 468] on input at bounding box center [537, 462] width 175 height 17
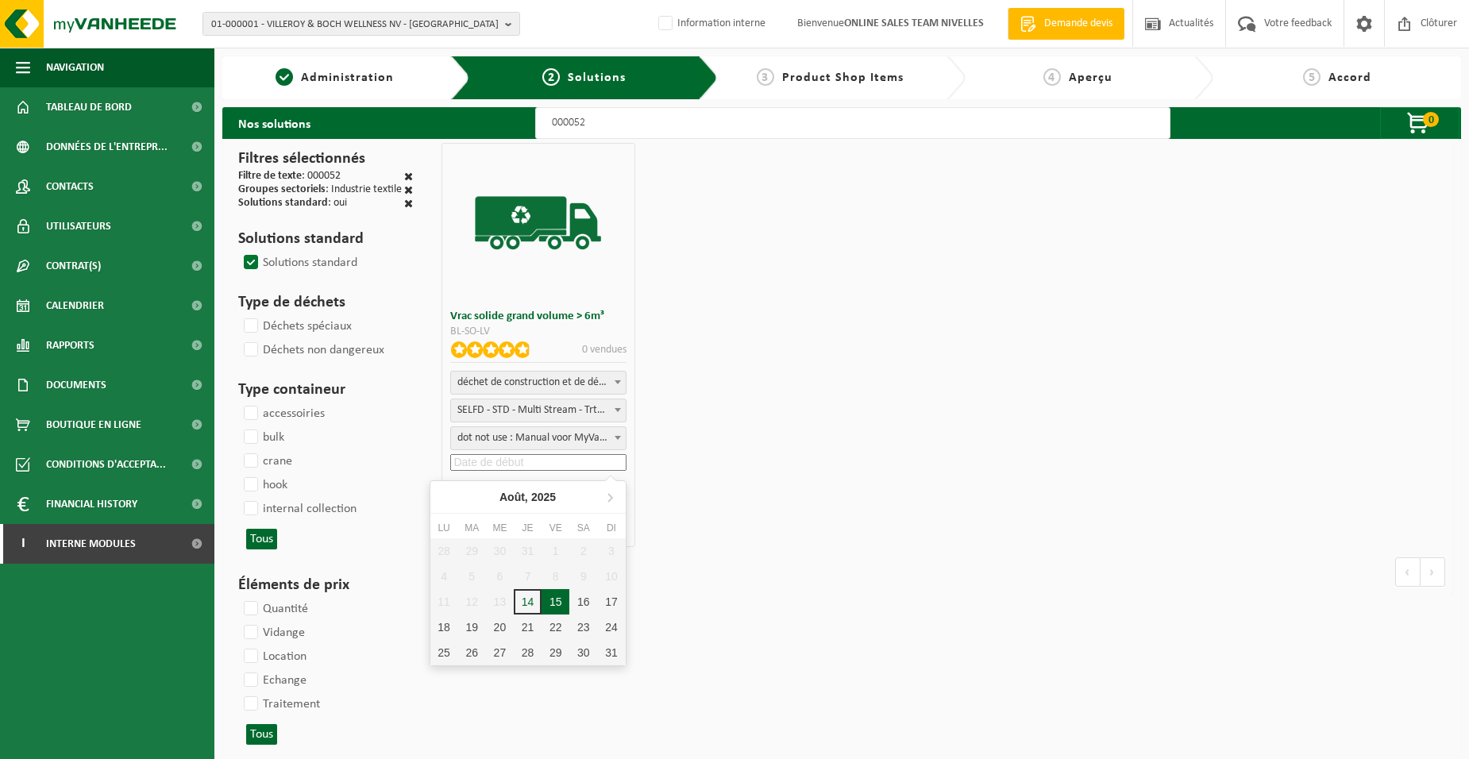
click at [554, 597] on div "15" at bounding box center [556, 601] width 28 height 25
type input "2025-08-15"
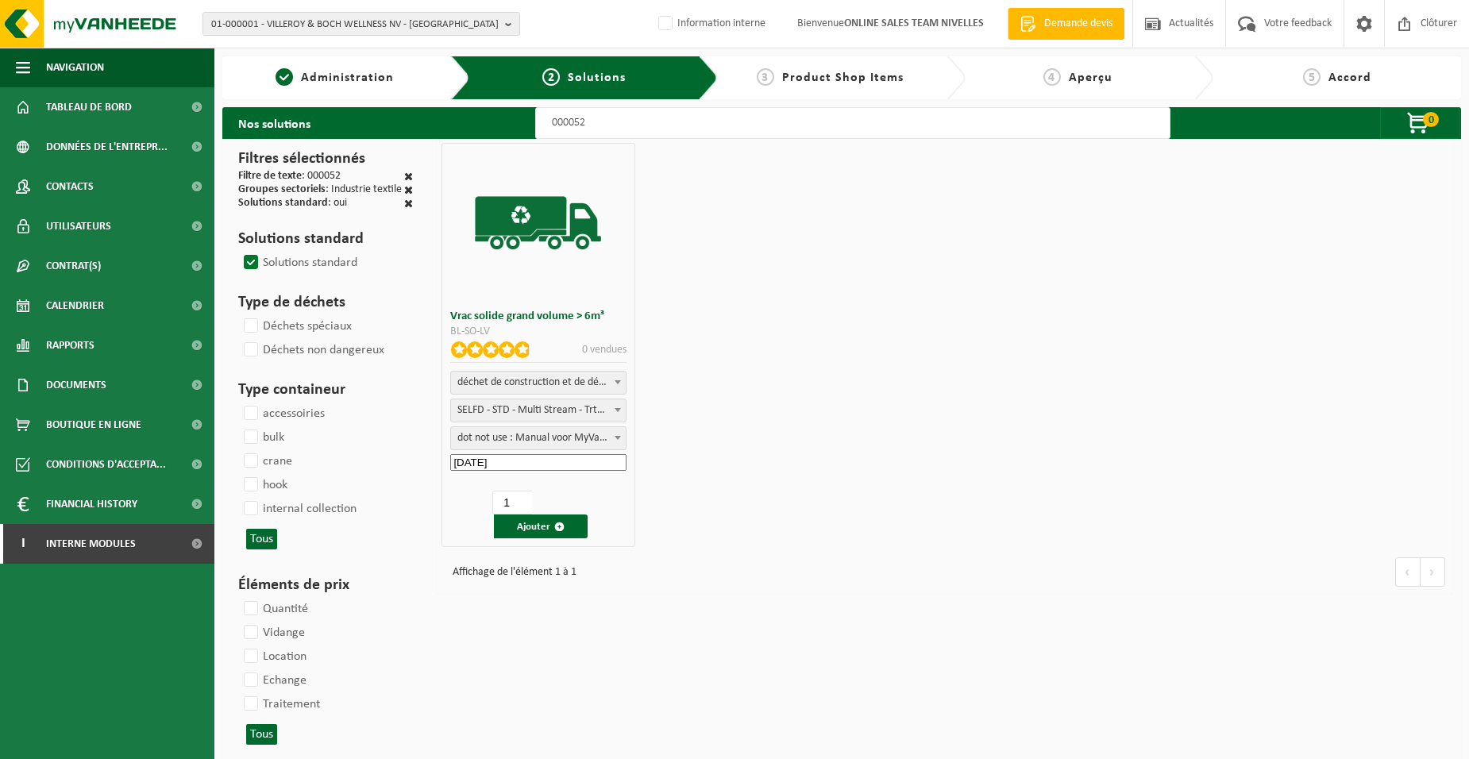
click at [511, 531] on button "Ajouter" at bounding box center [541, 527] width 94 height 24
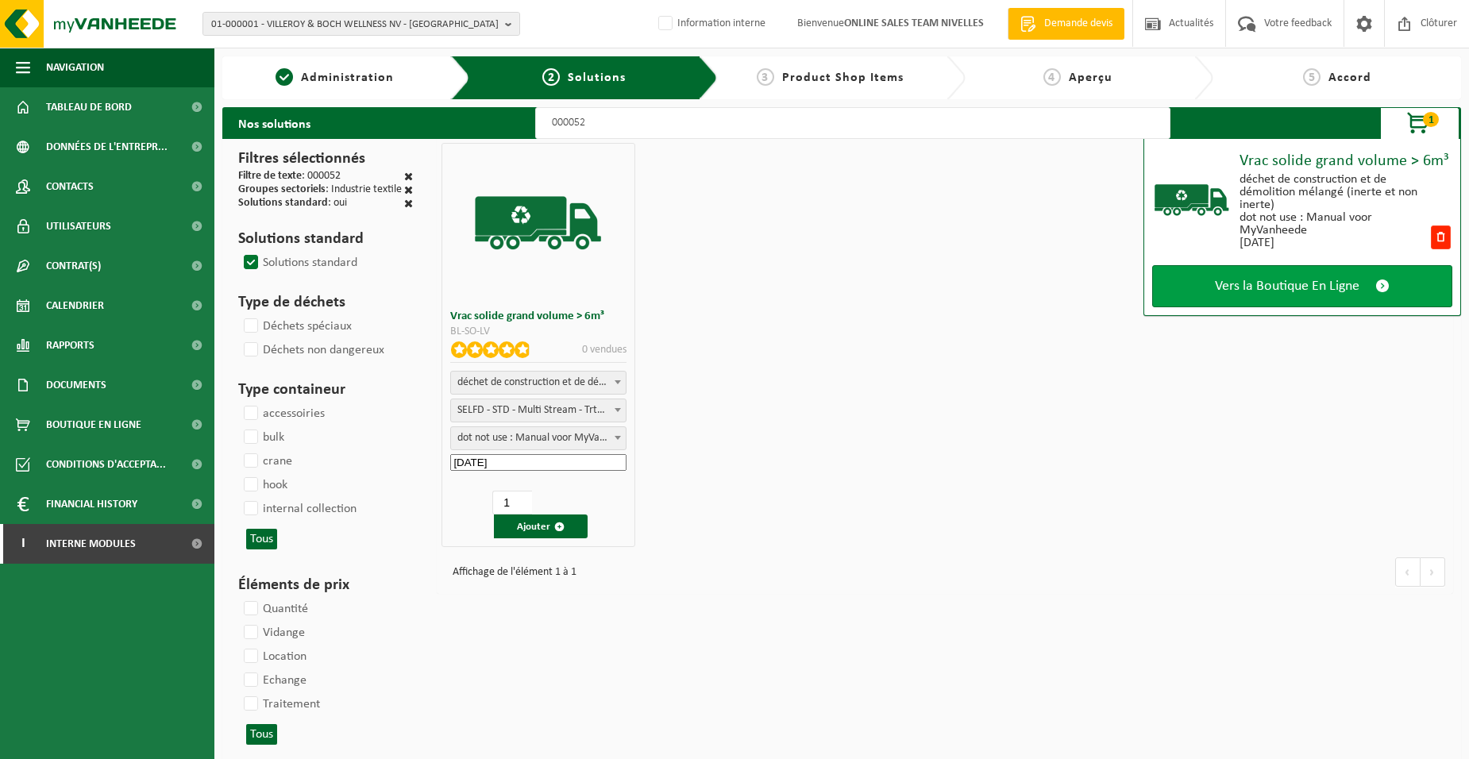
click at [1201, 290] on link "Vers la Boutique En Ligne" at bounding box center [1302, 286] width 300 height 42
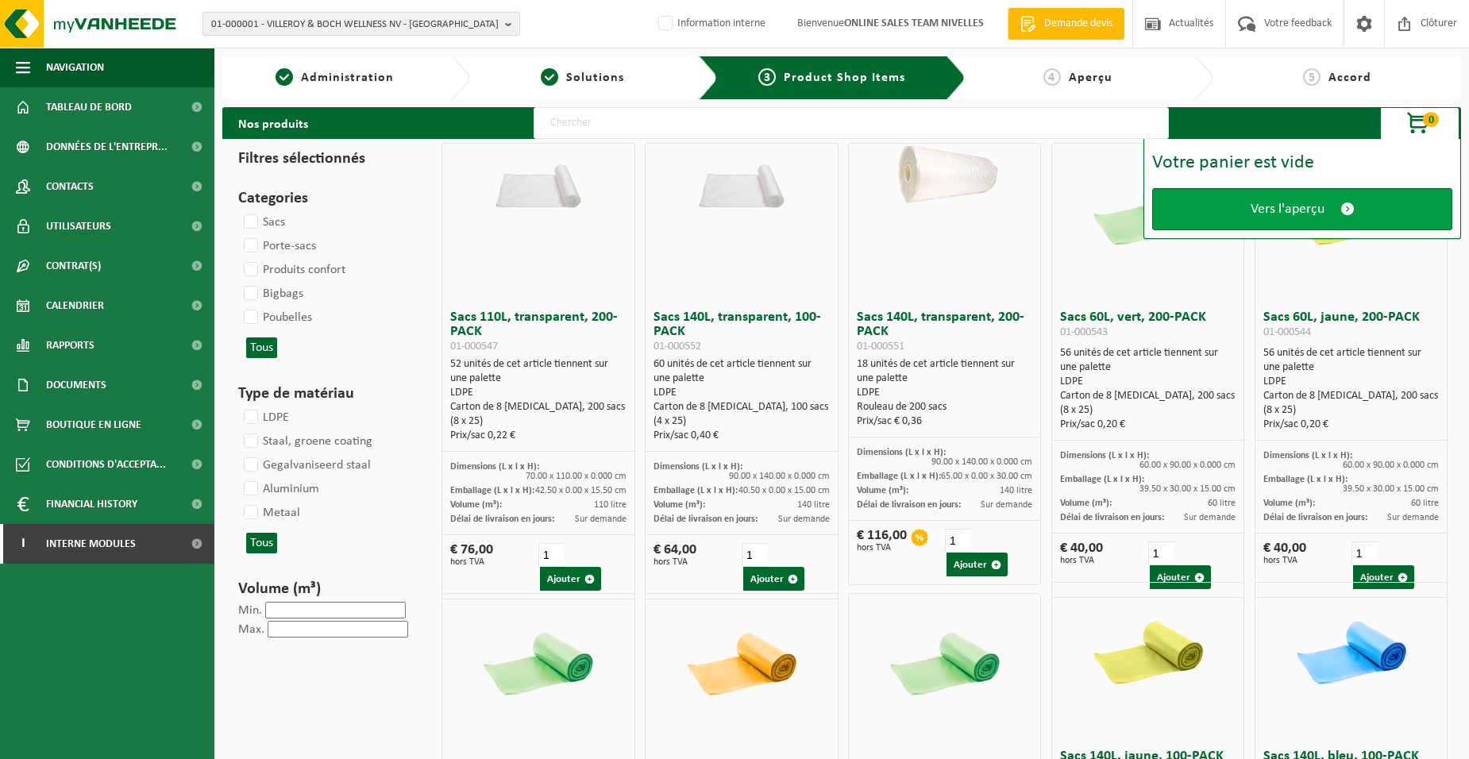
click at [1202, 217] on link "Vers l'aperçu" at bounding box center [1302, 209] width 300 height 42
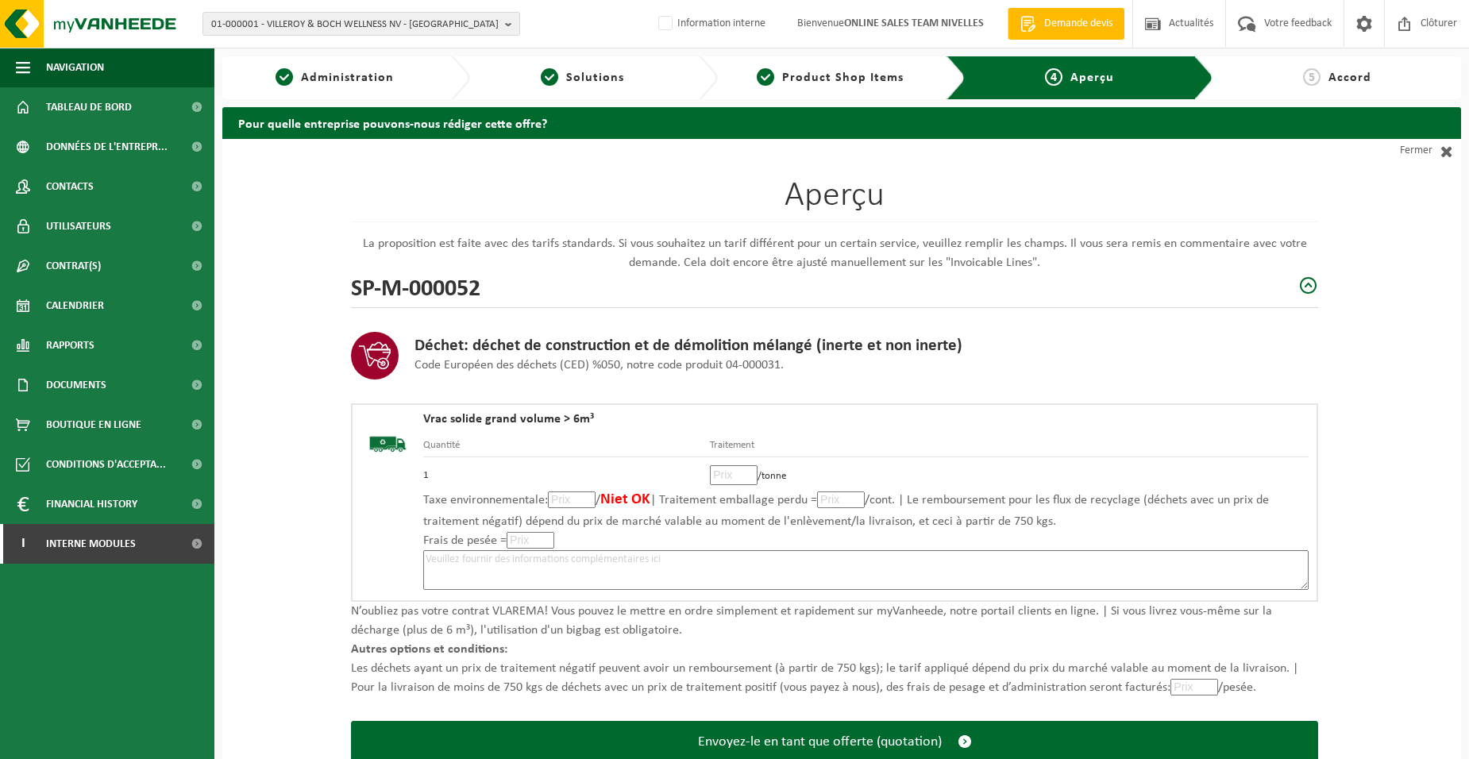
scroll to position [109, 0]
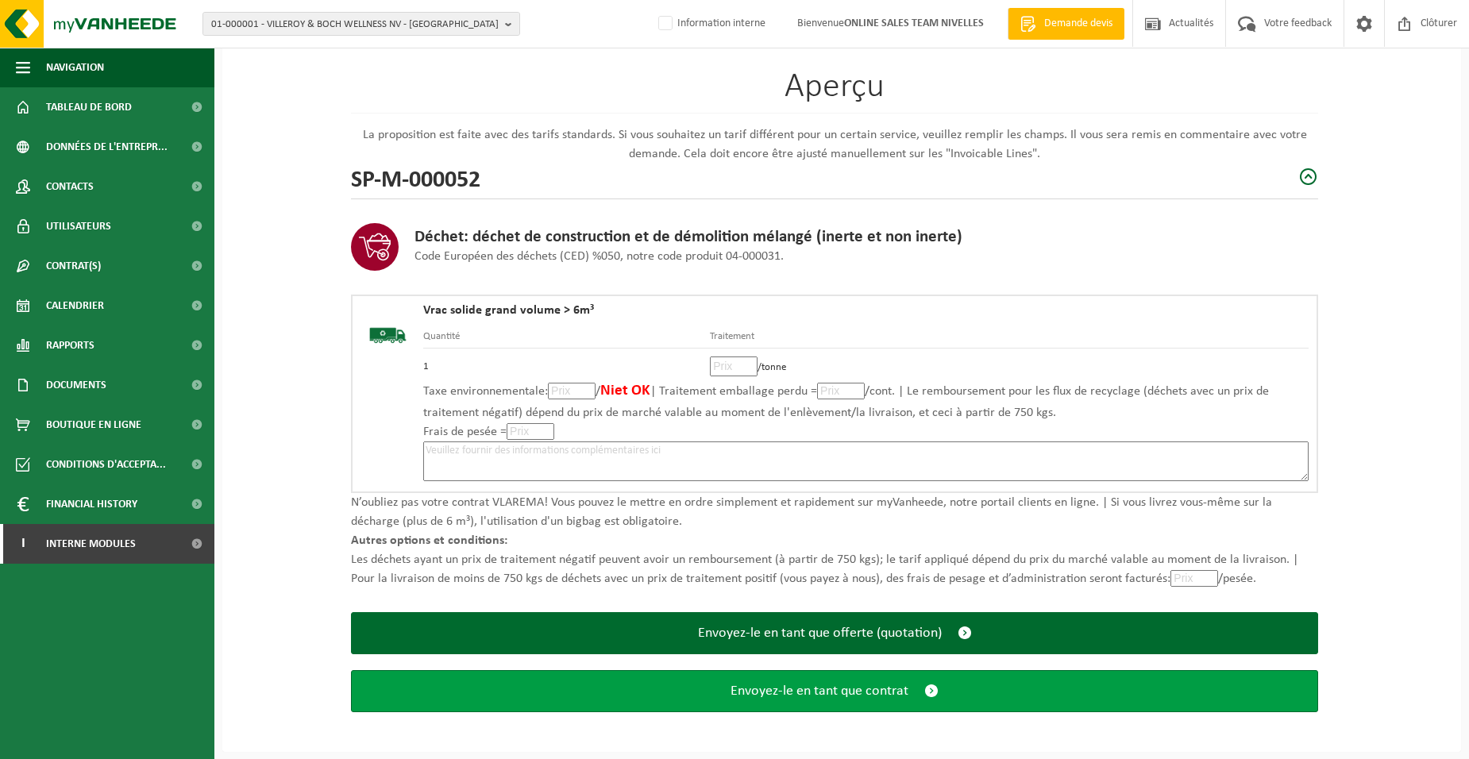
click at [720, 703] on button "Envoyez-le en tant que contrat" at bounding box center [834, 691] width 967 height 42
